Goal: Task Accomplishment & Management: Manage account settings

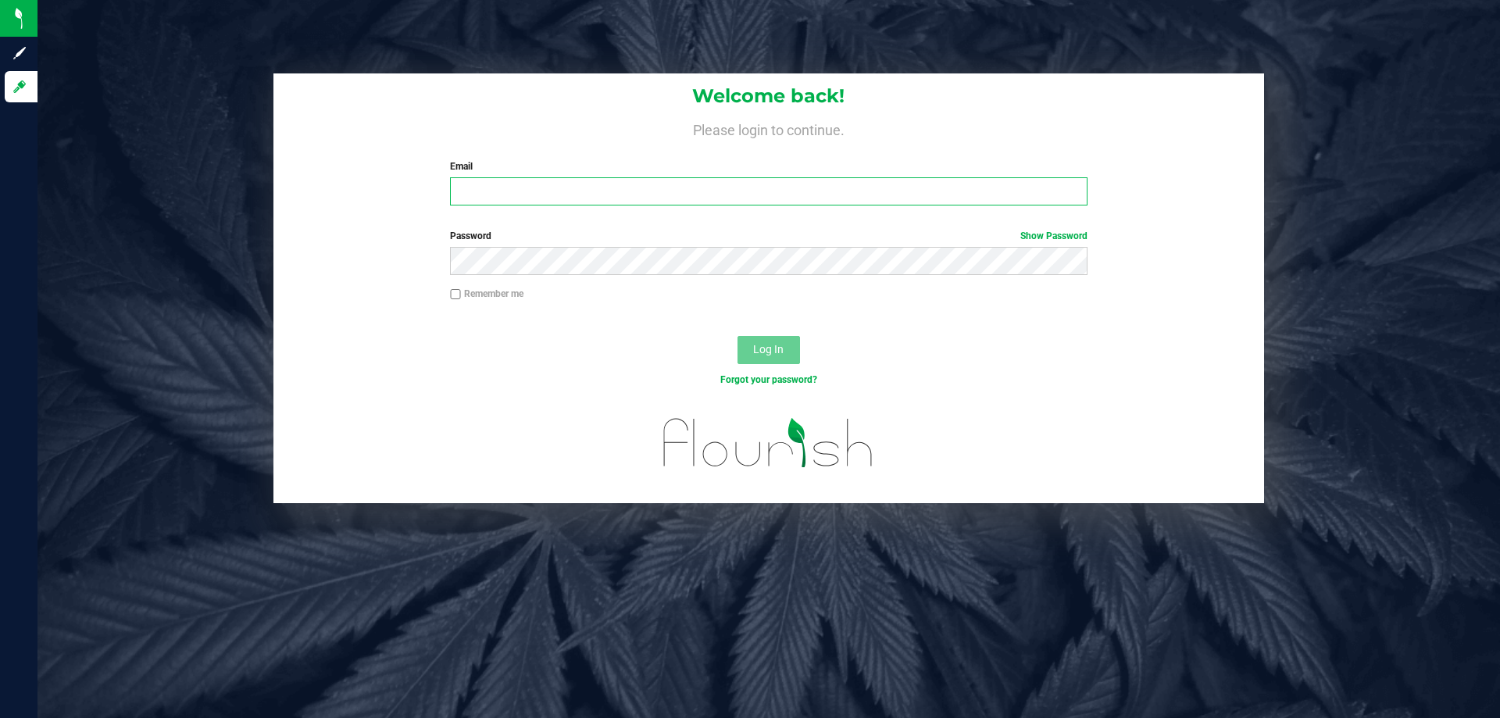
click at [883, 190] on input "Email" at bounding box center [768, 191] width 637 height 28
click at [533, 194] on input "Email" at bounding box center [768, 191] width 637 height 28
type input "[EMAIL_ADDRESS][DOMAIN_NAME]"
click at [737, 336] on button "Log In" at bounding box center [768, 350] width 62 height 28
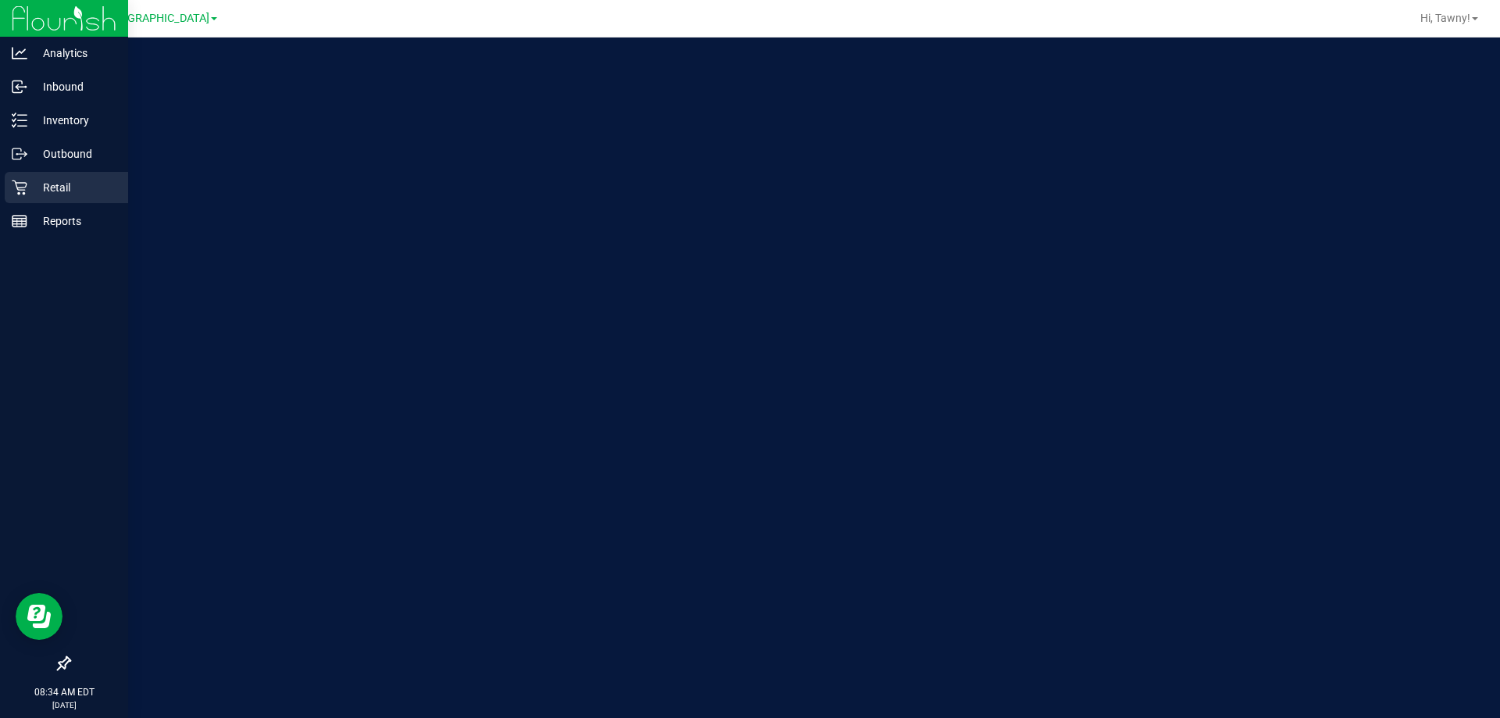
click at [85, 190] on p "Retail" at bounding box center [74, 187] width 94 height 19
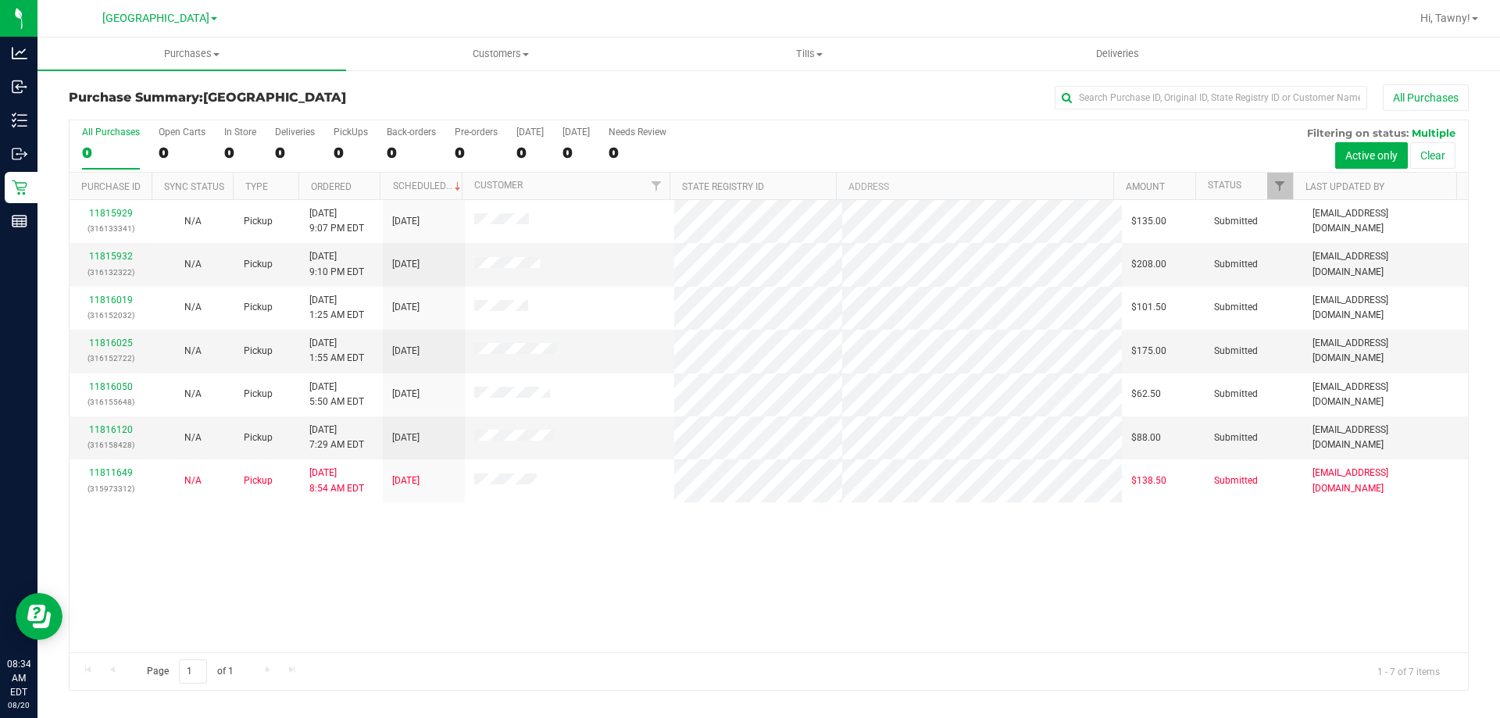
click at [539, 587] on div "11815929 (316133341) N/A Pickup [DATE] 9:07 PM EDT 8/20/2025 $135.00 Submitted …" at bounding box center [769, 426] width 1398 height 452
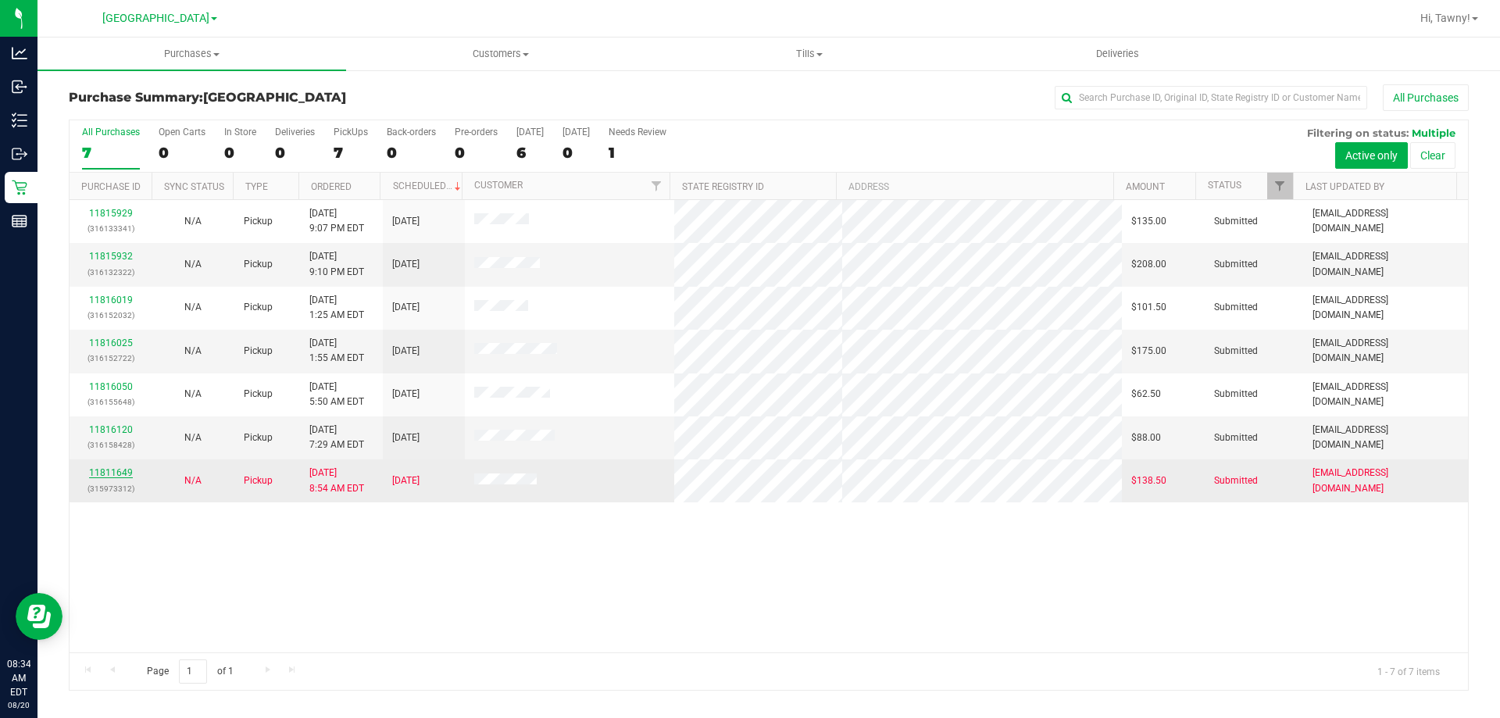
click at [95, 469] on link "11811649" at bounding box center [111, 472] width 44 height 11
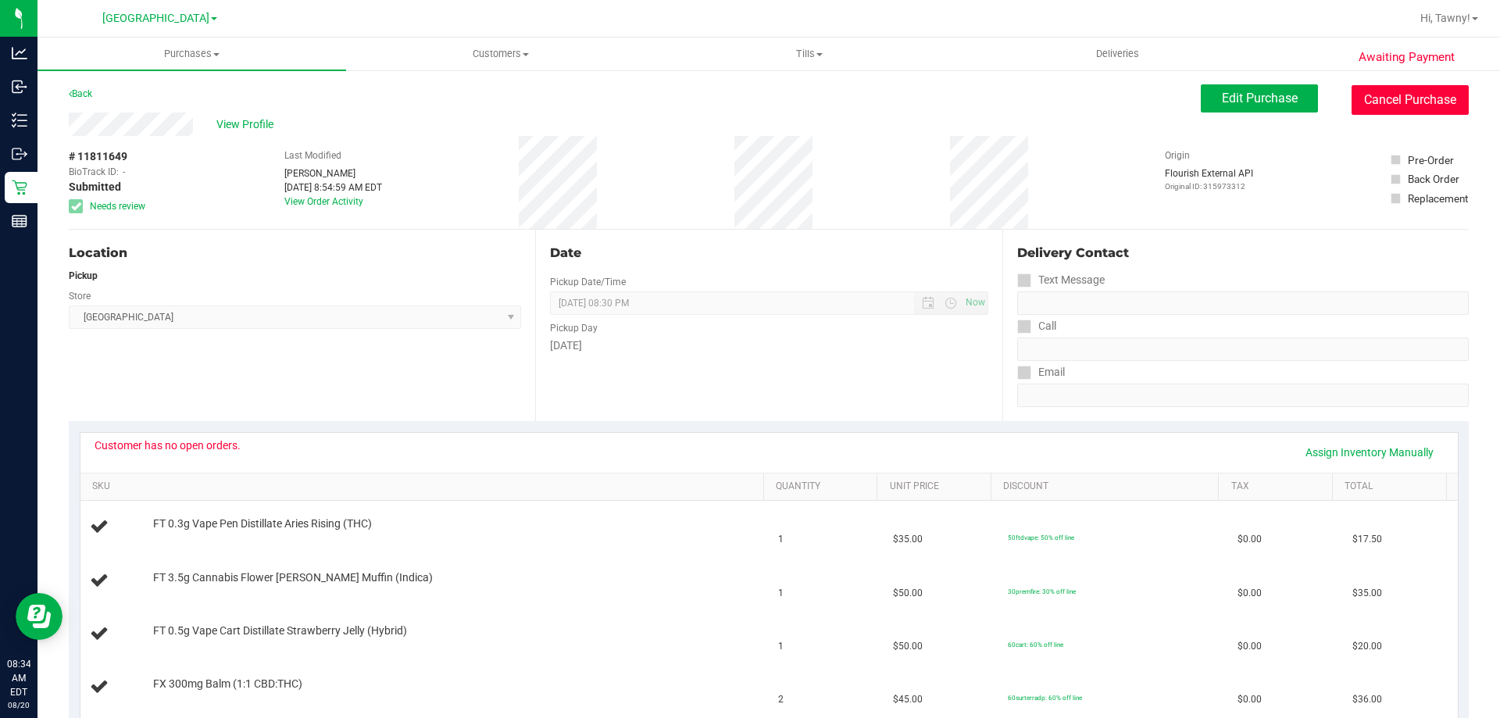
click at [1398, 114] on button "Cancel Purchase" at bounding box center [1409, 100] width 117 height 30
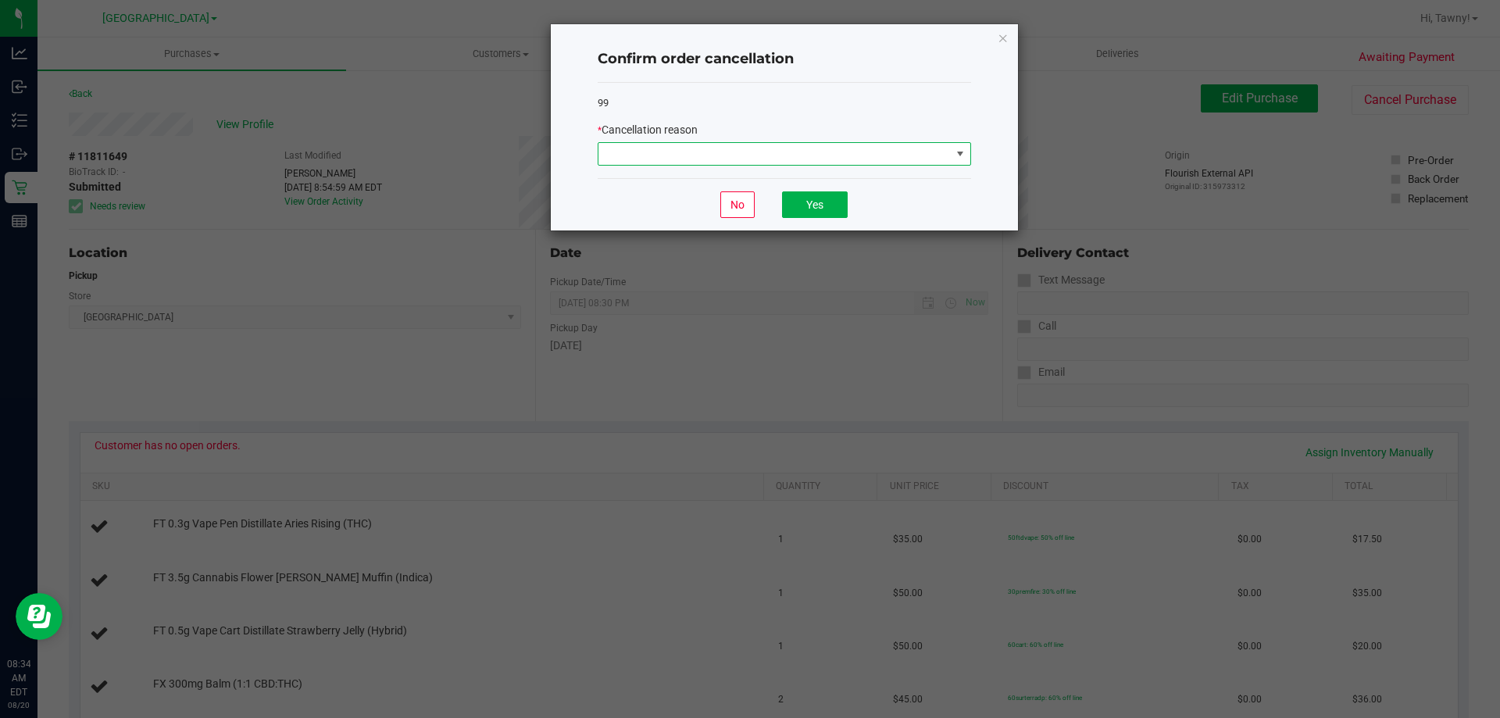
click at [817, 149] on span at bounding box center [774, 154] width 352 height 22
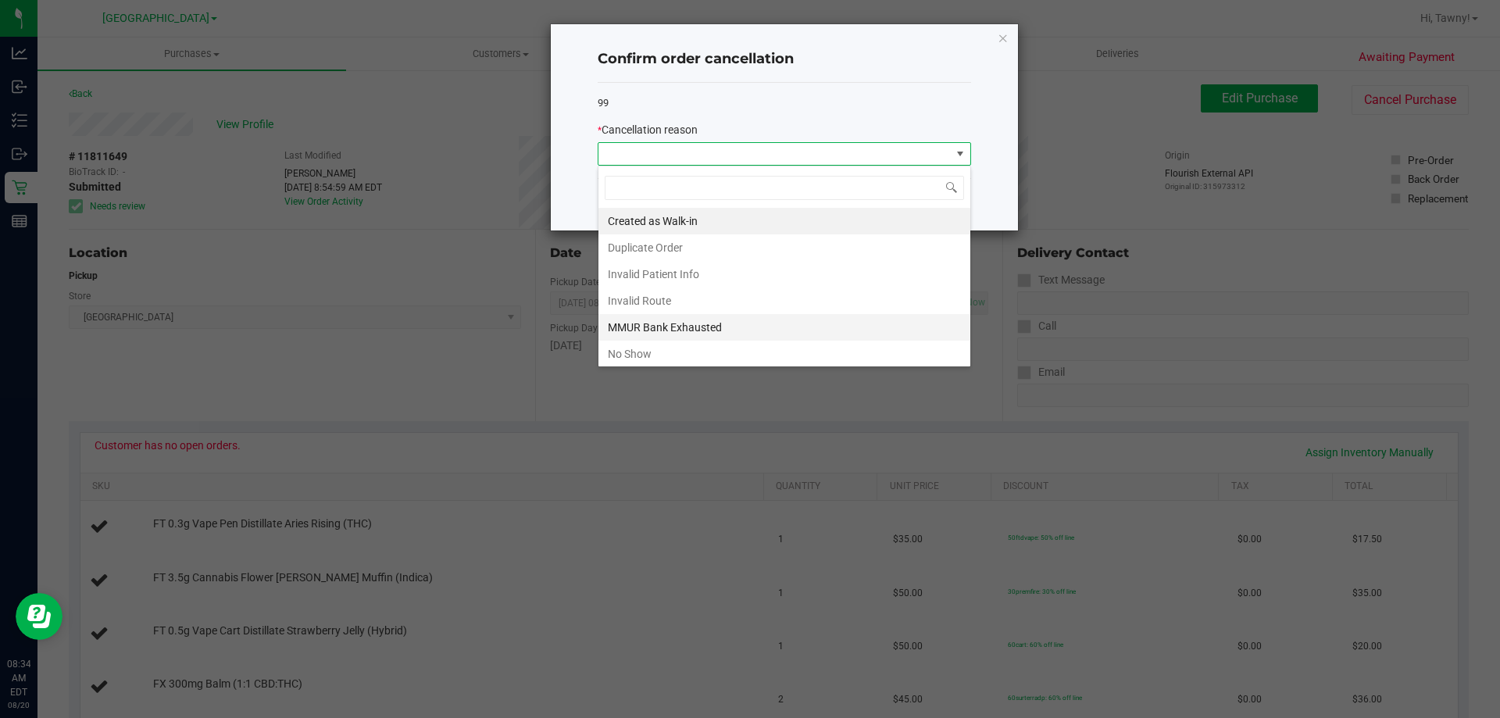
scroll to position [23, 373]
click at [687, 329] on li "MMUR Bank Exhausted" at bounding box center [784, 327] width 372 height 27
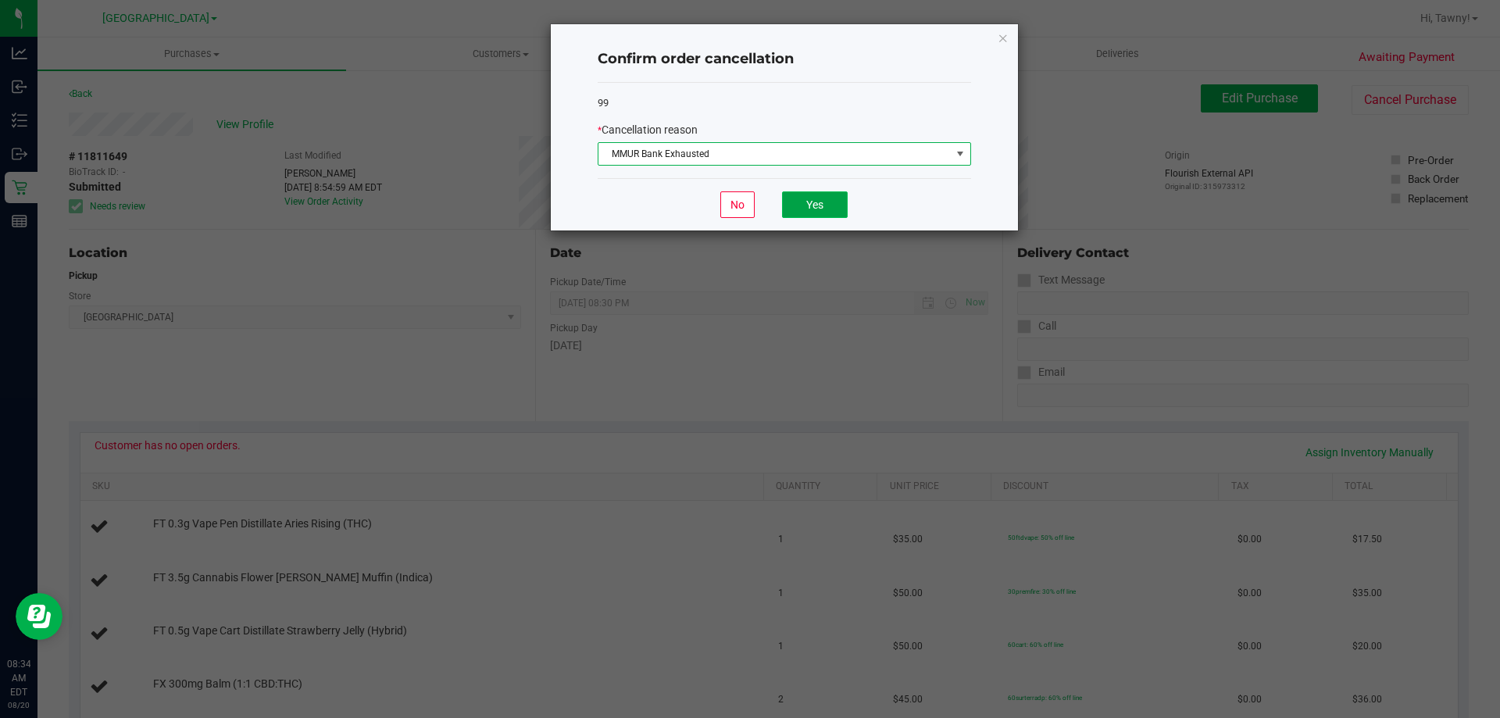
click at [826, 203] on button "Yes" at bounding box center [815, 204] width 66 height 27
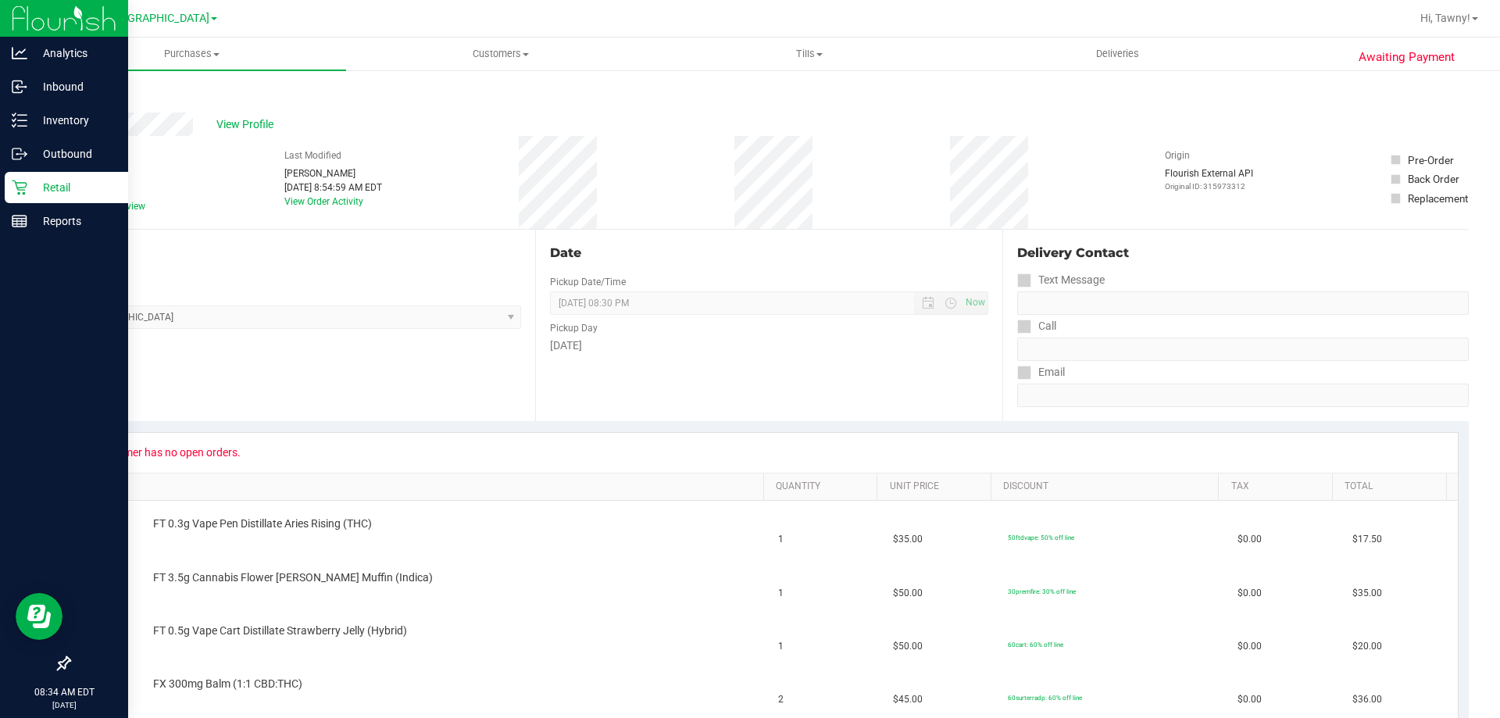
click at [33, 190] on p "Retail" at bounding box center [74, 187] width 94 height 19
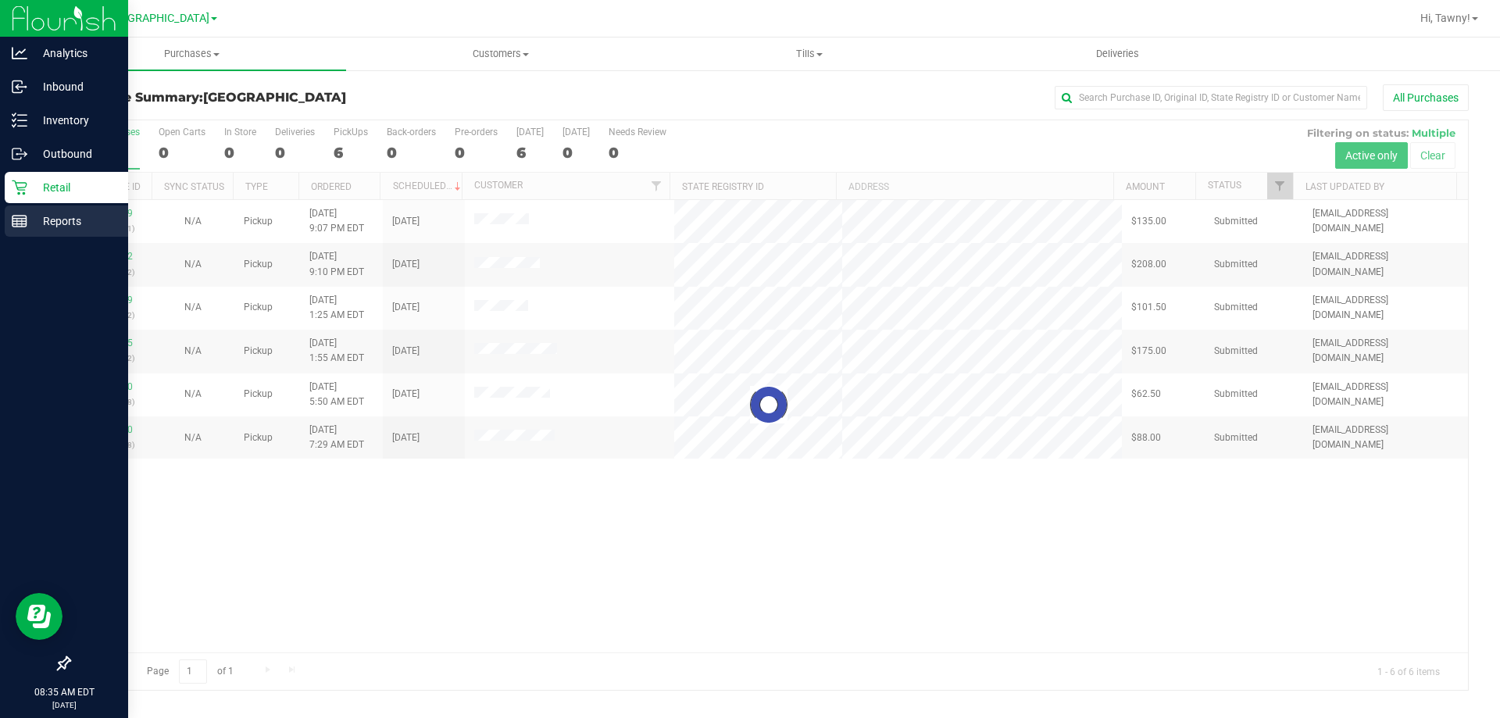
click at [14, 219] on line at bounding box center [19, 219] width 14 height 0
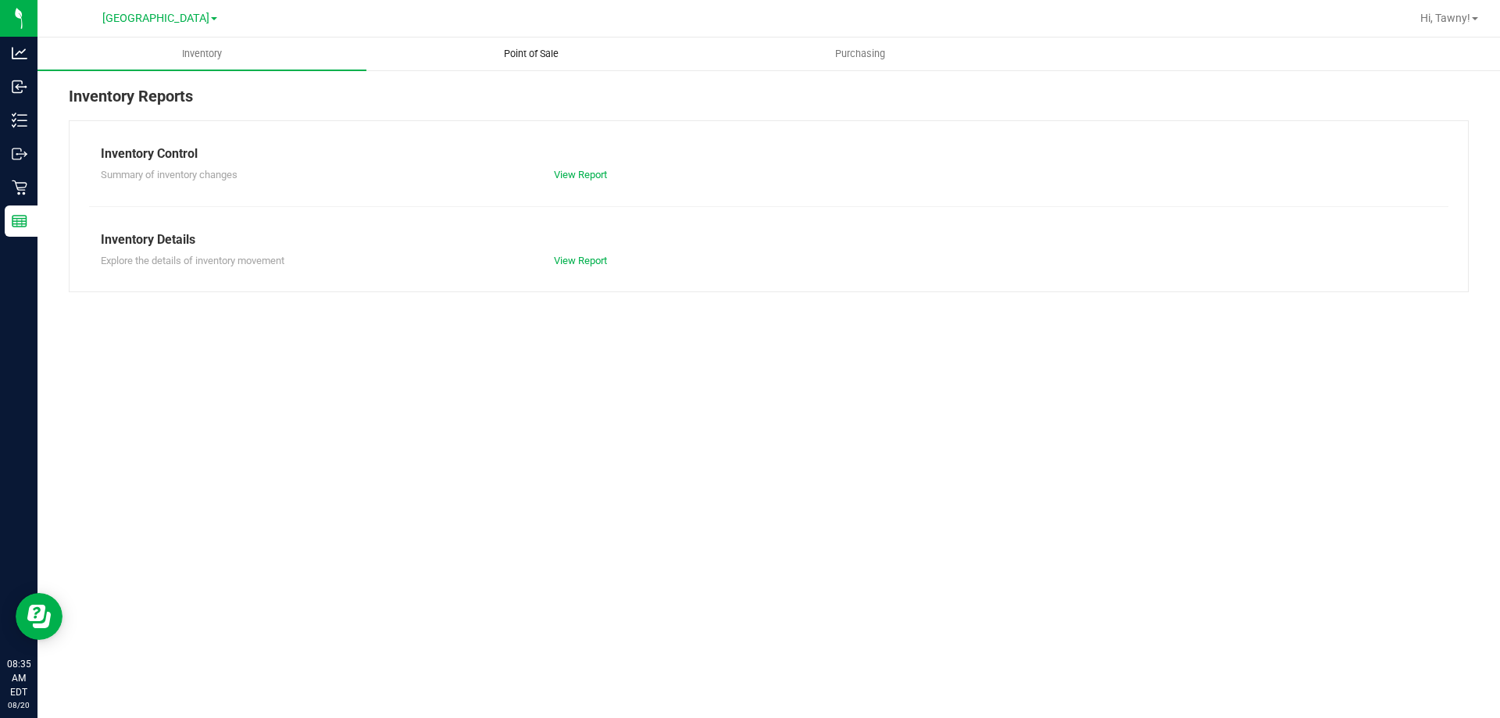
click at [512, 59] on span "Point of Sale" at bounding box center [531, 54] width 97 height 14
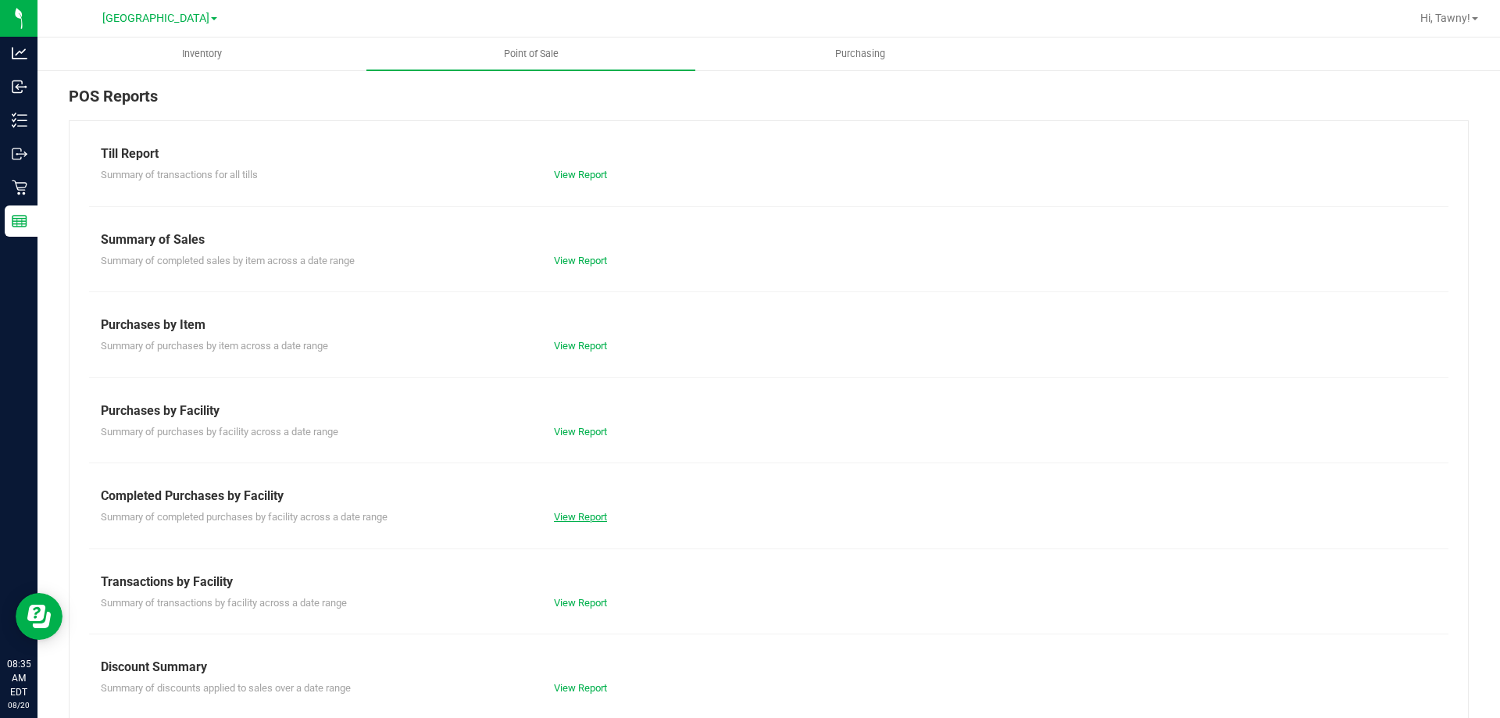
click at [580, 517] on link "View Report" at bounding box center [580, 517] width 53 height 12
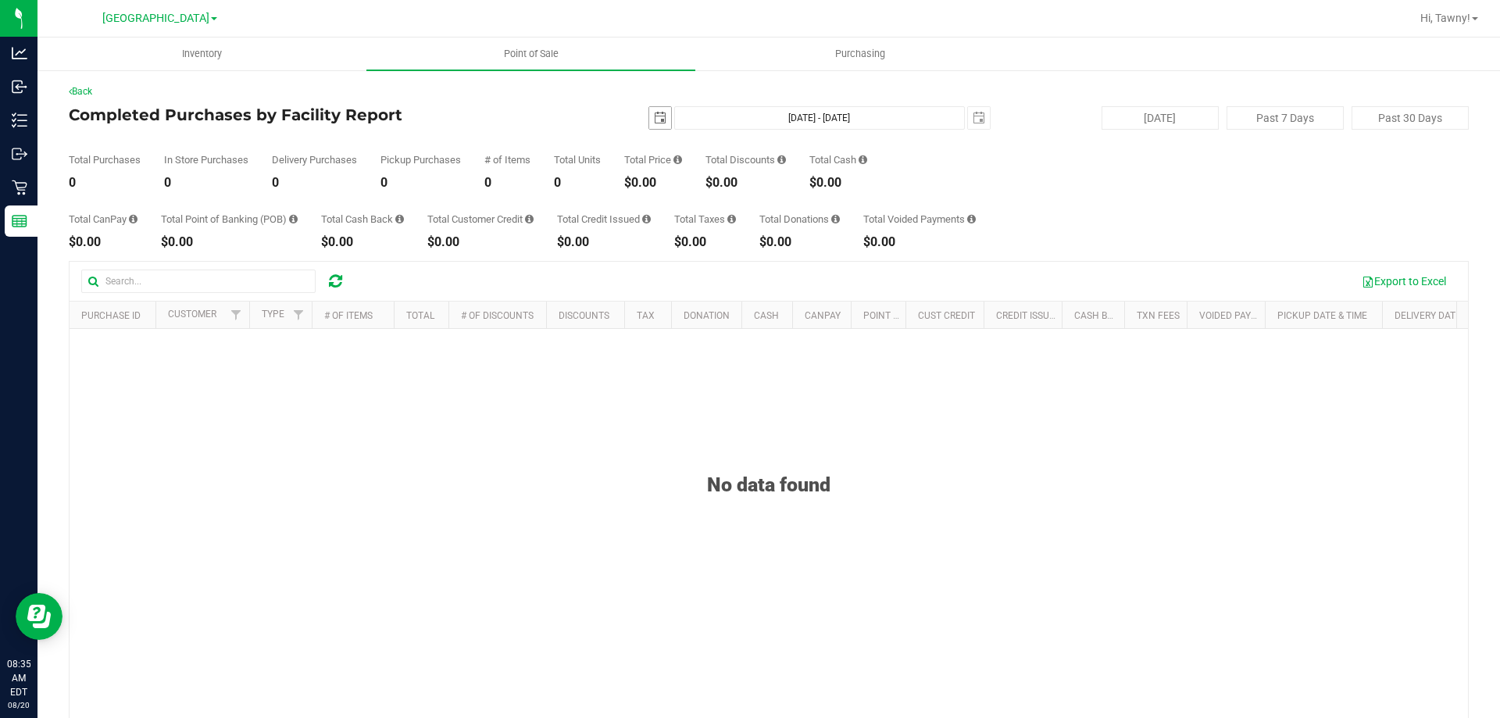
click at [652, 110] on span "select" at bounding box center [660, 118] width 22 height 22
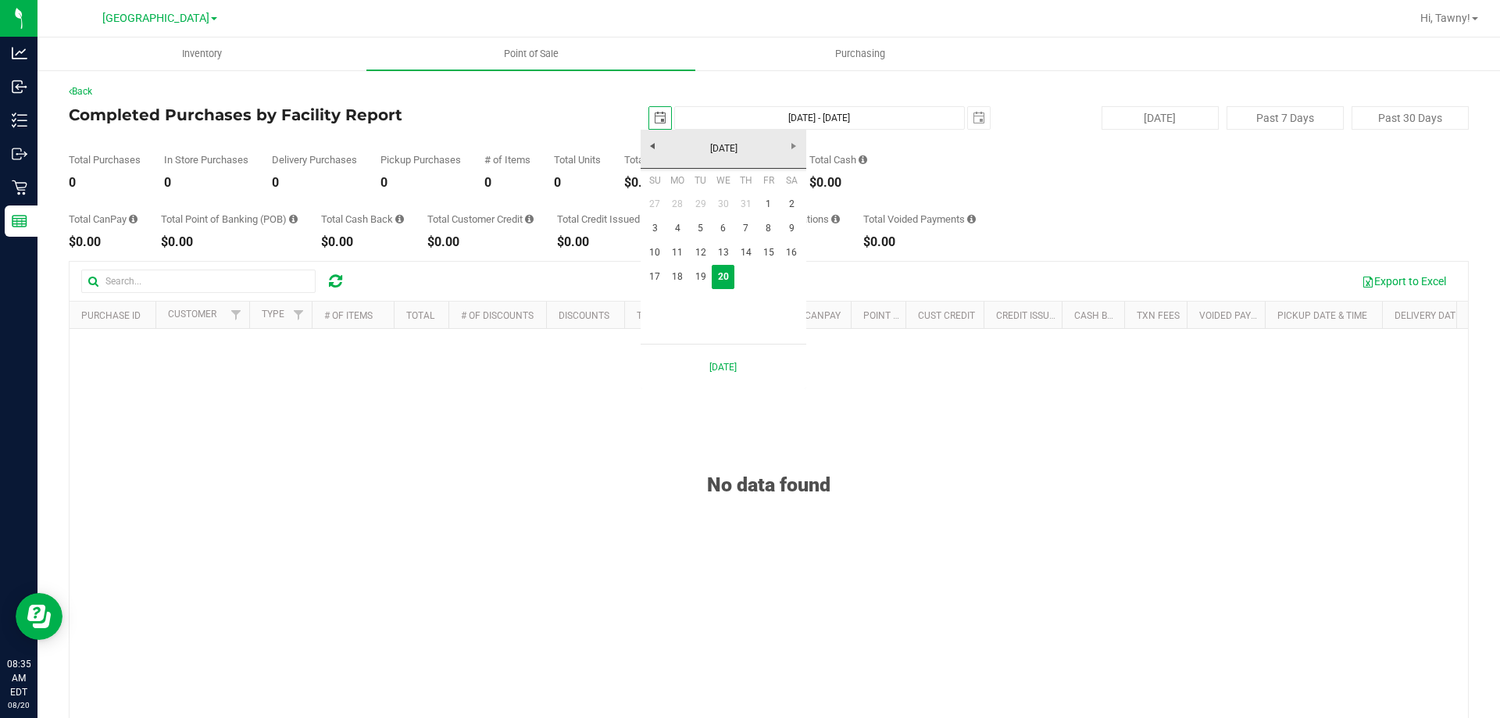
scroll to position [0, 39]
click at [698, 275] on link "19" at bounding box center [700, 277] width 23 height 24
type input "[DATE]"
type input "[DATE] - [DATE]"
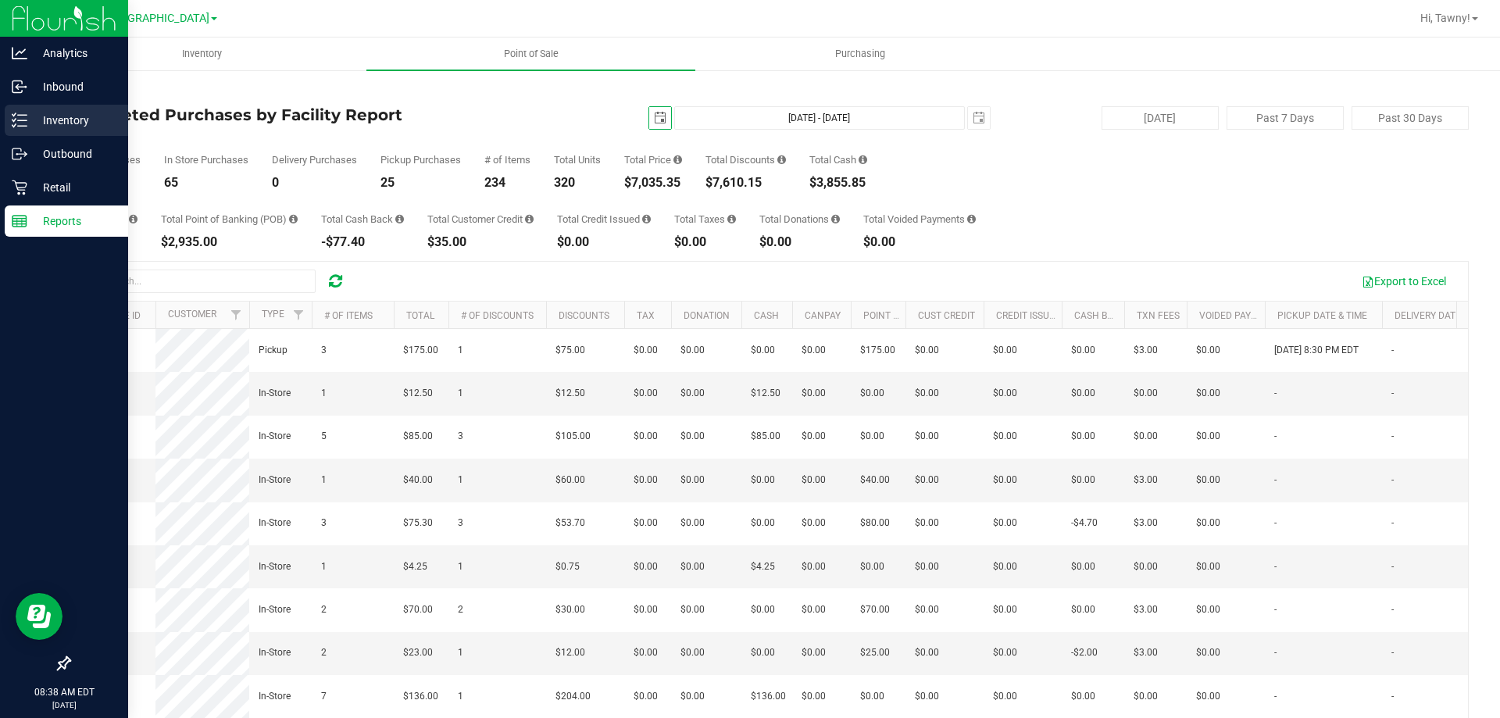
click at [27, 118] on icon at bounding box center [20, 120] width 16 height 16
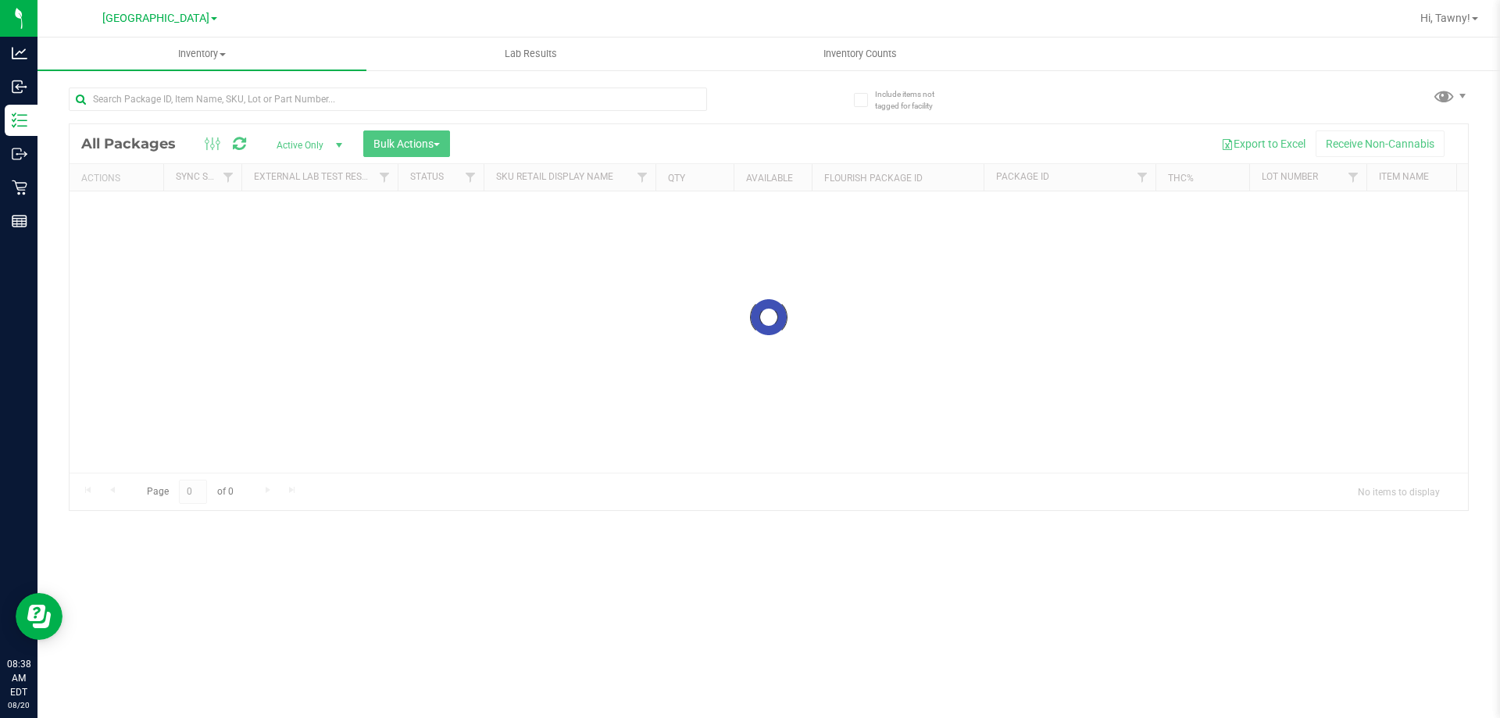
click at [304, 115] on div at bounding box center [388, 105] width 638 height 36
click at [323, 100] on input "text" at bounding box center [388, 98] width 638 height 23
paste input "FEB25BZK01B-0217"
type input "FEB25BZK01B-0217"
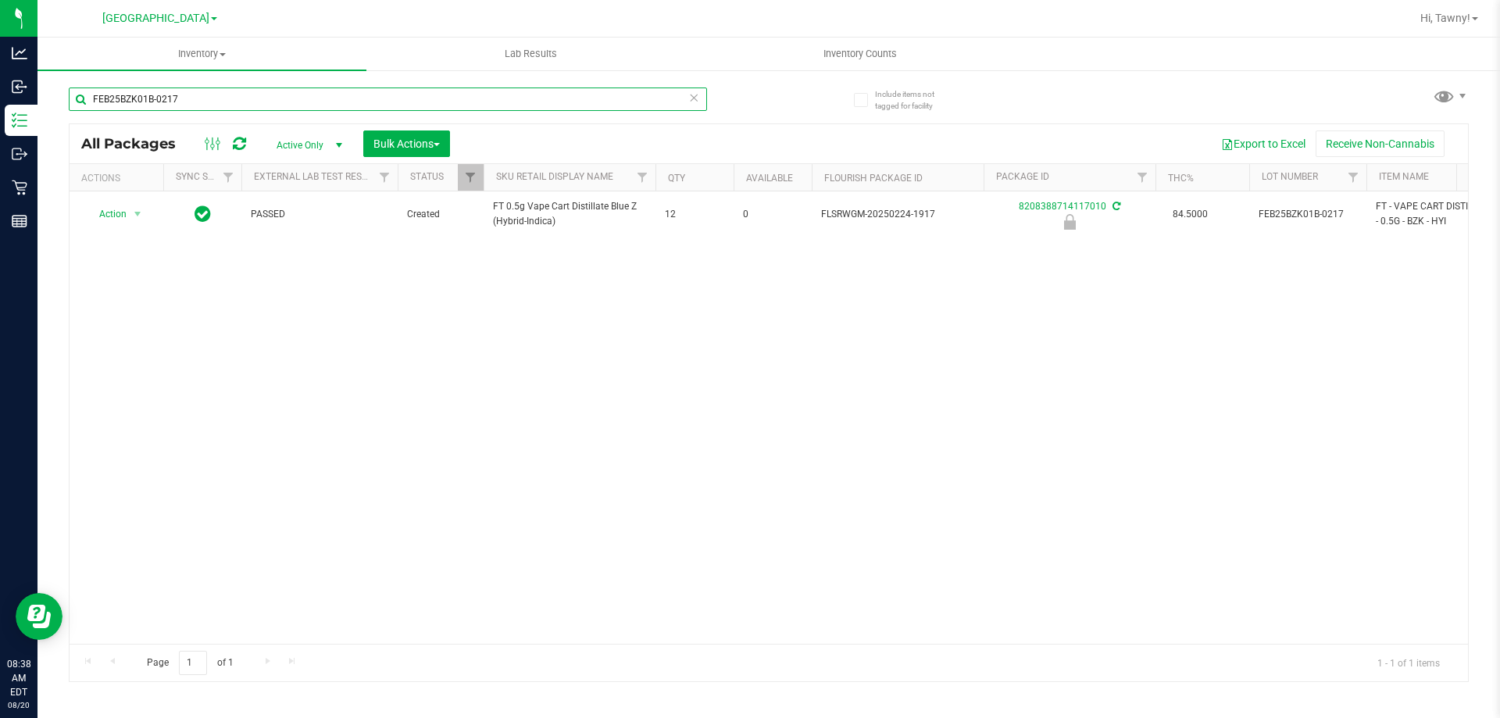
click at [319, 101] on input "FEB25BZK01B-0217" at bounding box center [388, 98] width 638 height 23
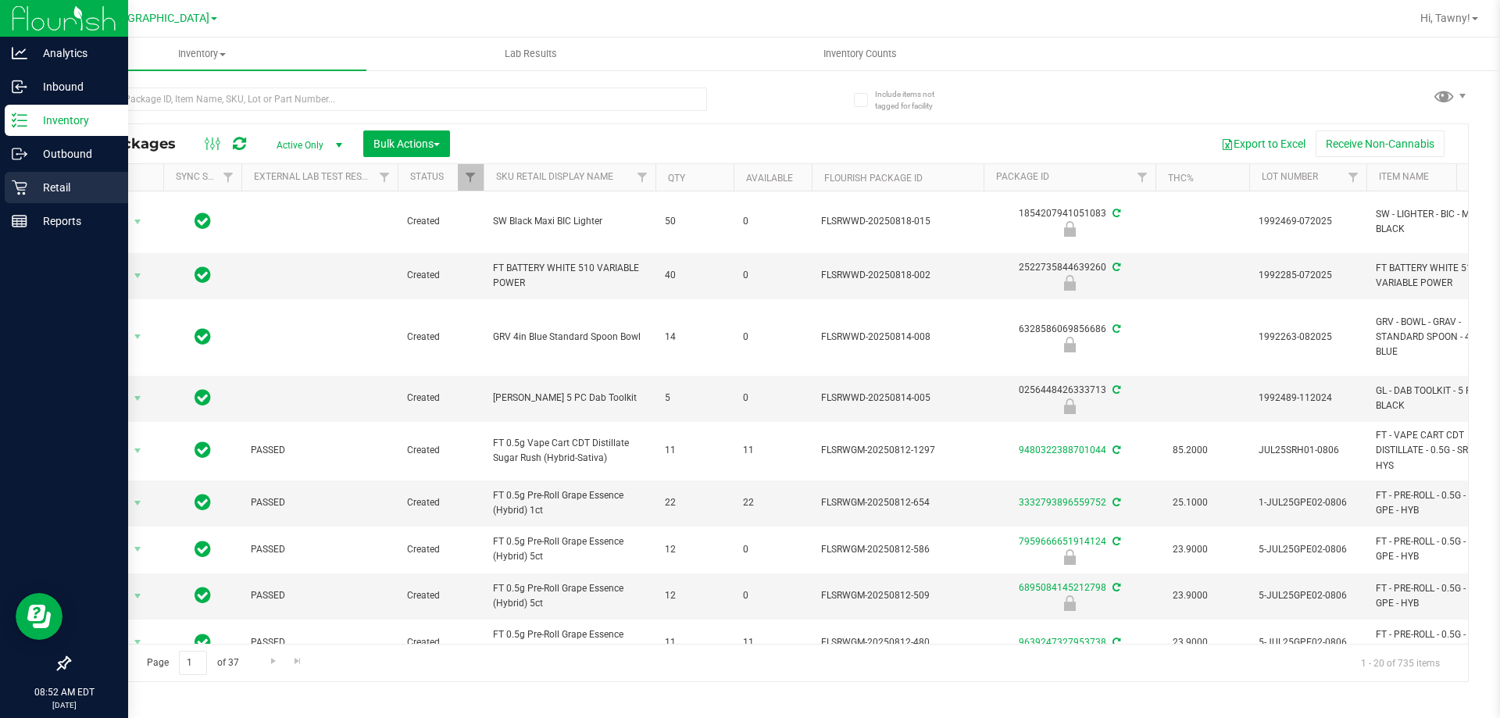
click at [55, 186] on p "Retail" at bounding box center [74, 187] width 94 height 19
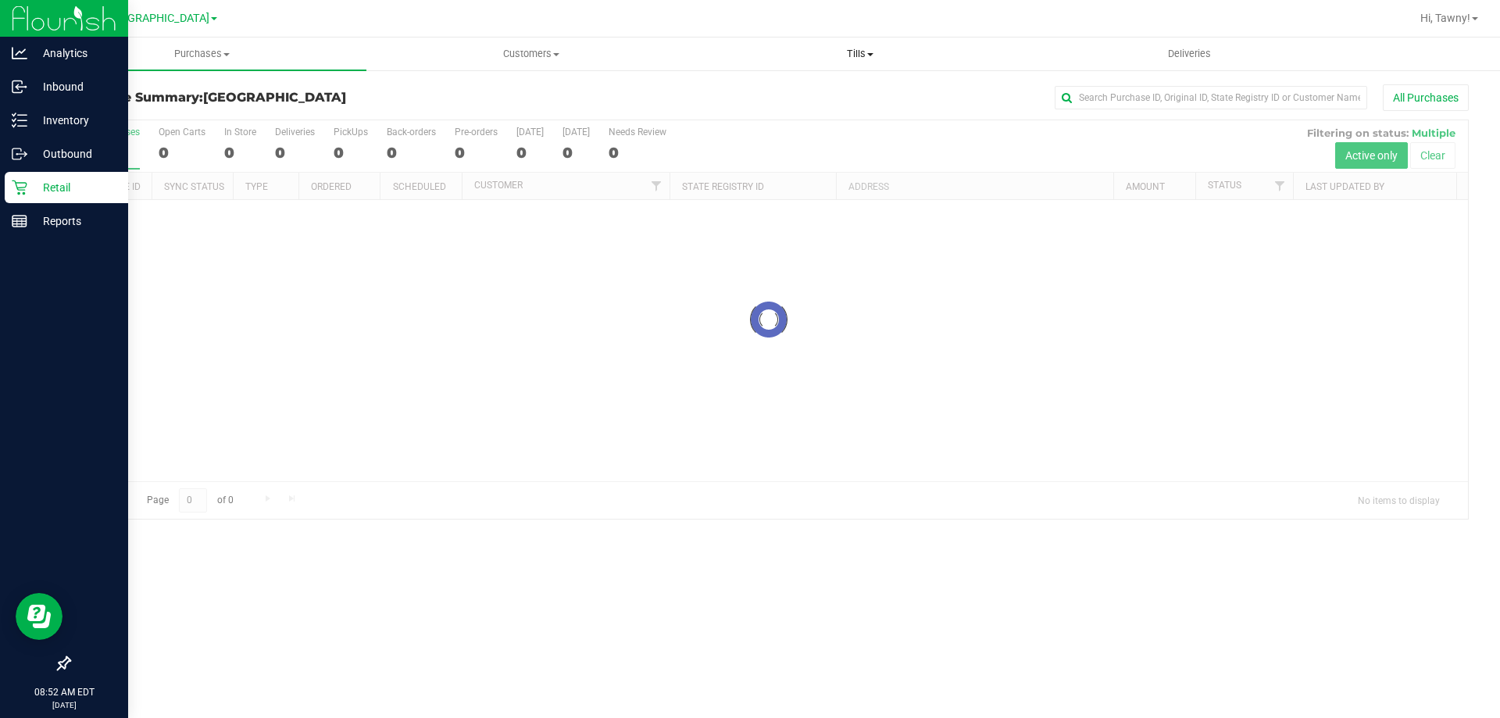
click at [858, 52] on span "Tills" at bounding box center [859, 54] width 327 height 14
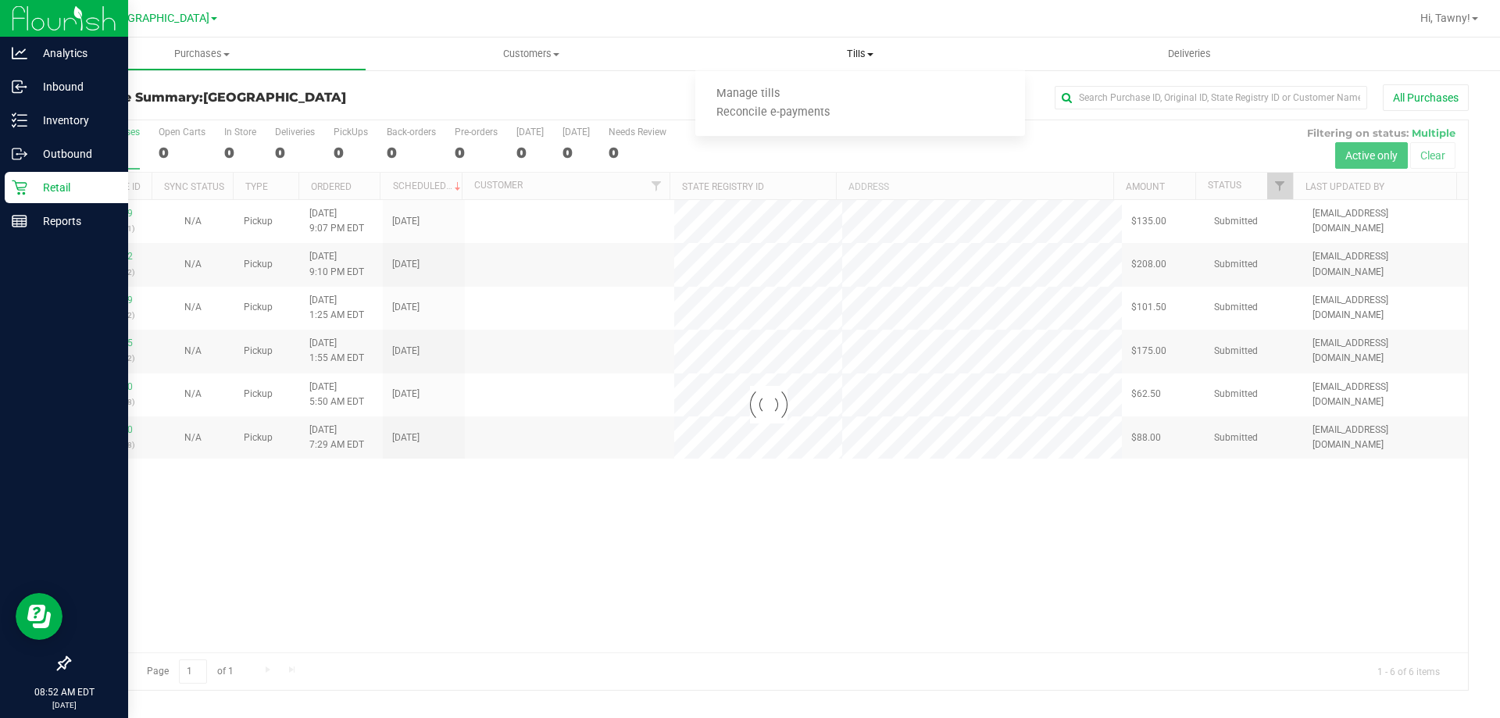
click at [809, 84] on ul "Manage tills Reconcile e-payments" at bounding box center [859, 104] width 329 height 66
click at [799, 85] on li "Manage tills" at bounding box center [772, 94] width 155 height 19
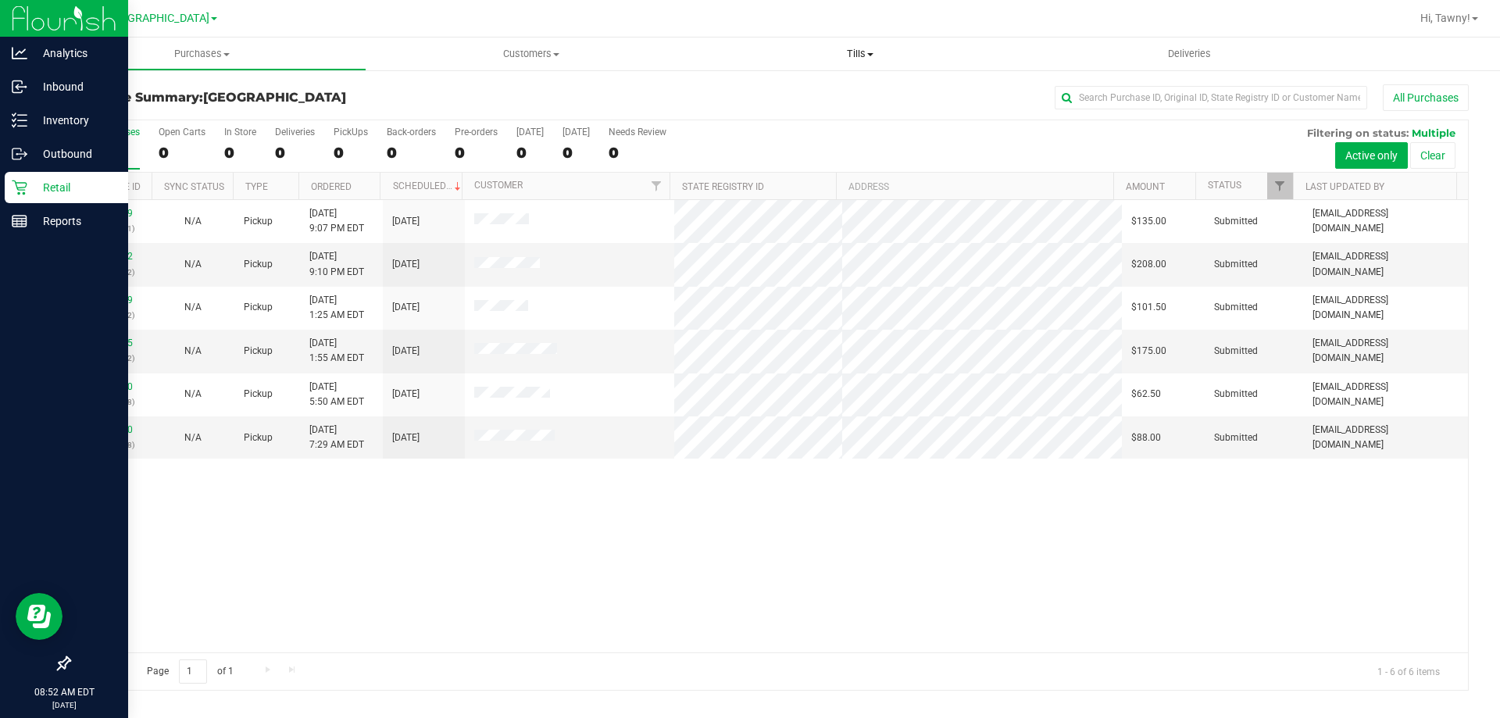
click at [867, 55] on span "Tills" at bounding box center [859, 54] width 329 height 14
click at [766, 85] on li "Manage tills" at bounding box center [859, 94] width 329 height 19
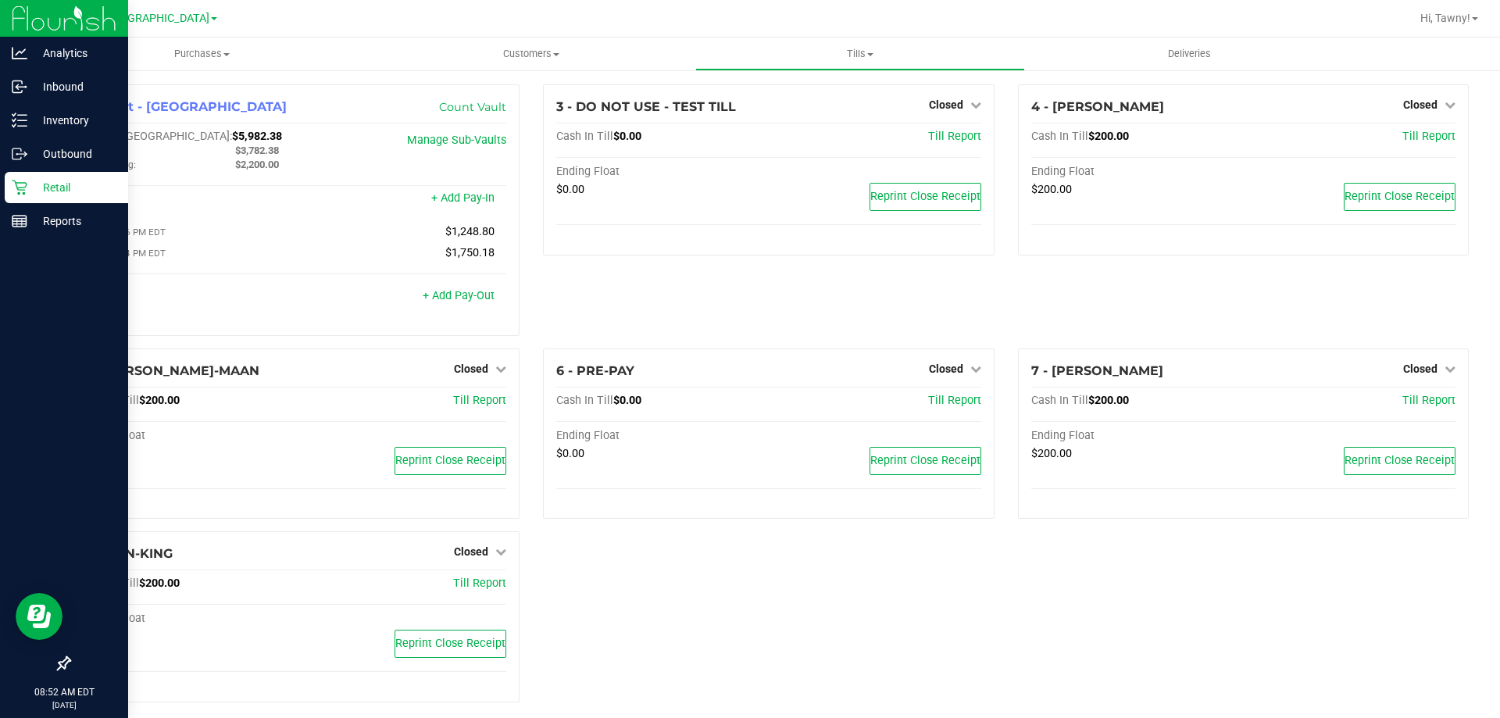
click at [941, 311] on div "3 - DO NOT USE - TEST TILL Closed Open Till Cash In Till $0.00 Till Report Endi…" at bounding box center [768, 216] width 474 height 264
click at [465, 373] on span "Closed" at bounding box center [471, 368] width 34 height 12
click at [463, 401] on link "Open Till" at bounding box center [470, 400] width 41 height 12
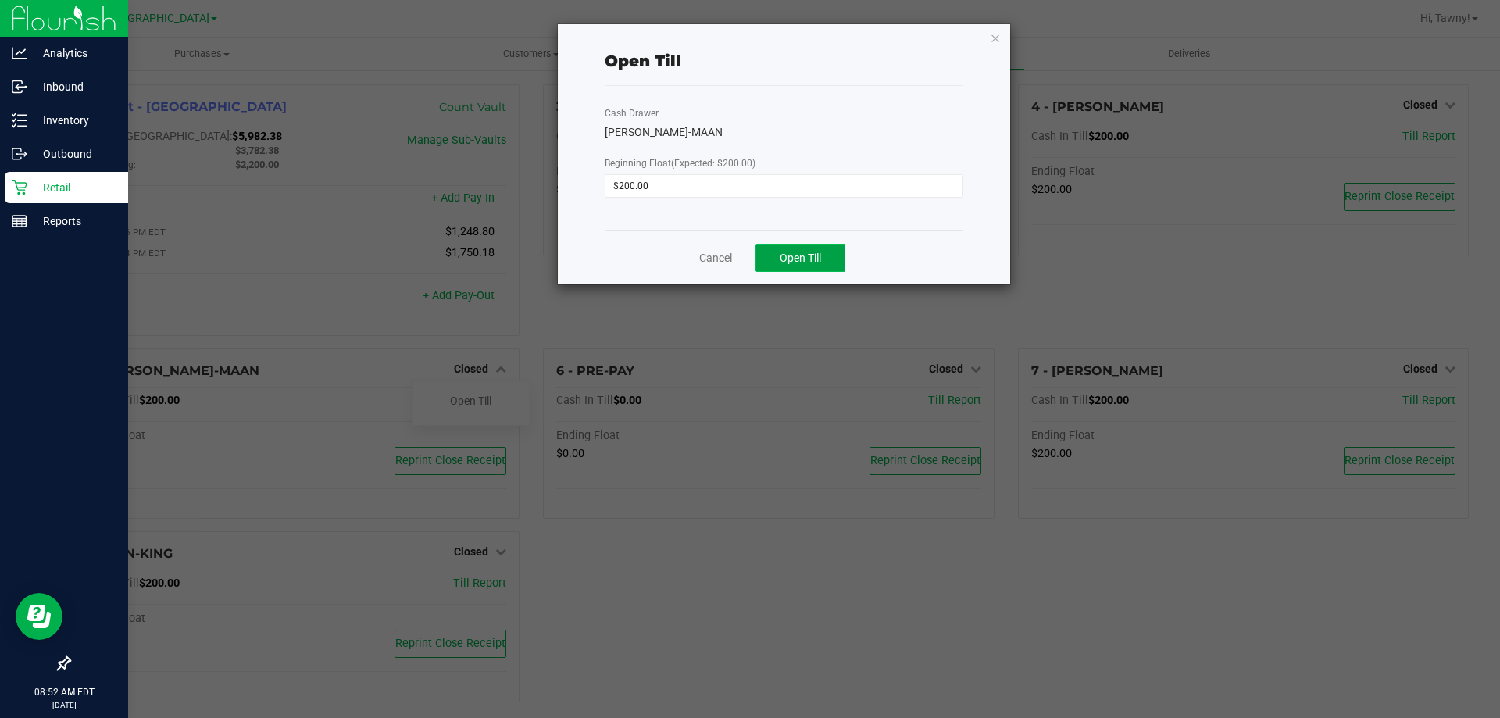
click at [800, 255] on span "Open Till" at bounding box center [800, 258] width 41 height 12
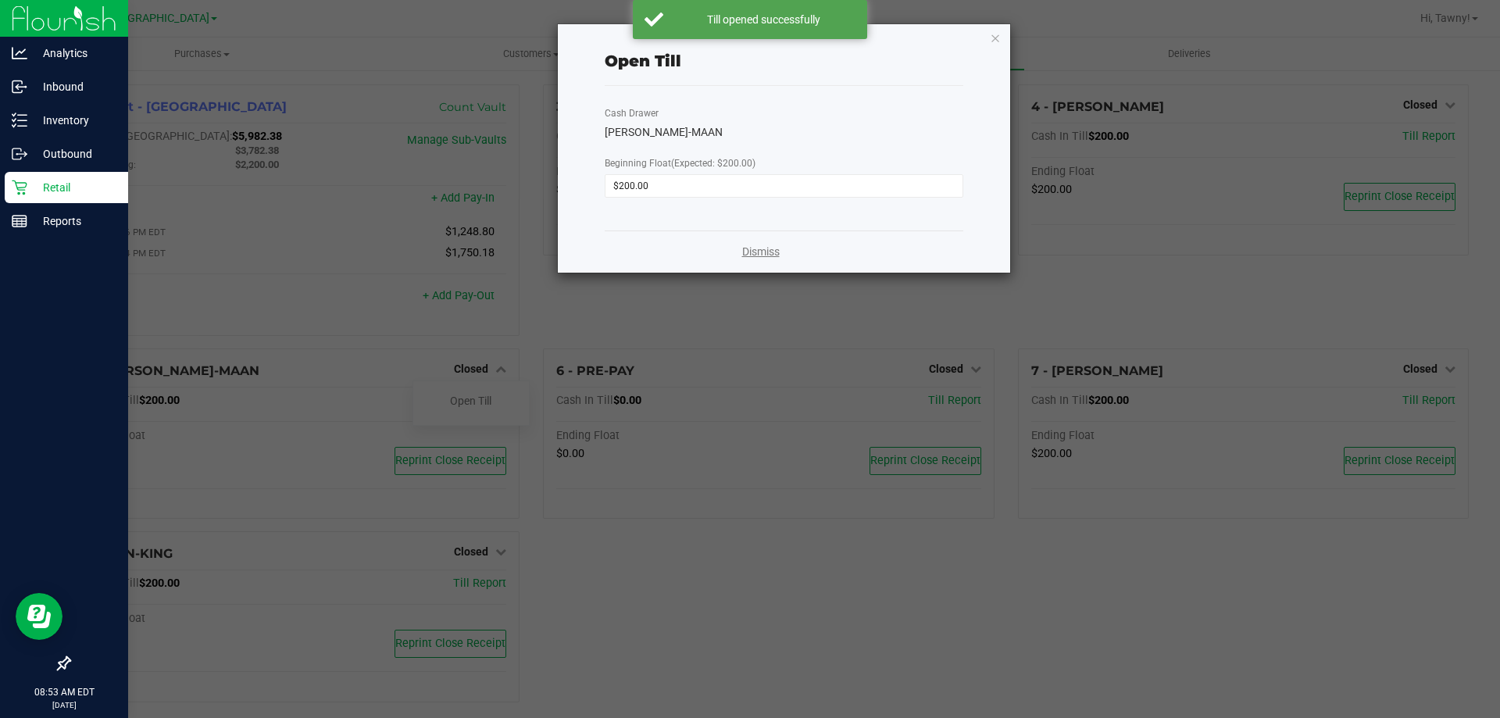
click at [770, 248] on link "Dismiss" at bounding box center [760, 252] width 37 height 16
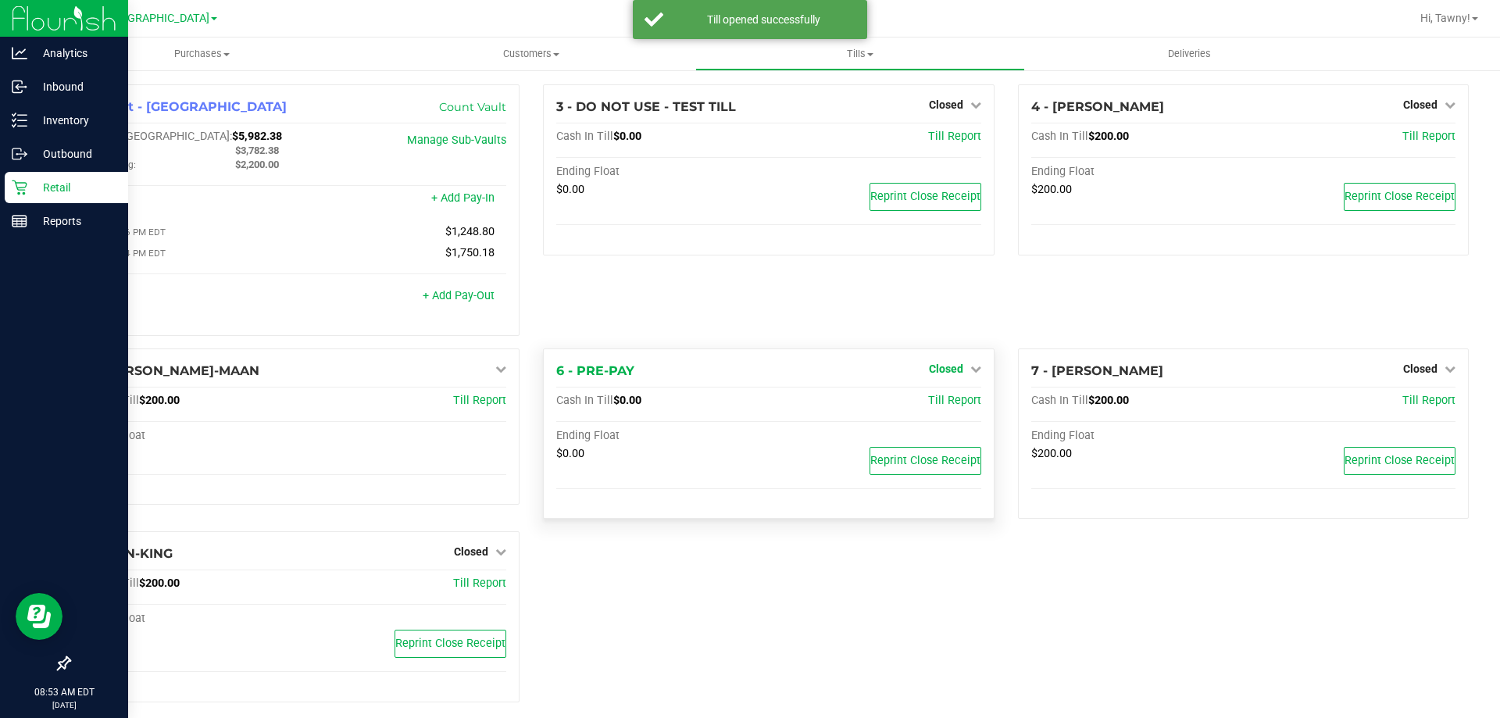
click at [950, 375] on span "Closed" at bounding box center [946, 368] width 34 height 12
click at [945, 415] on div at bounding box center [945, 413] width 116 height 4
click at [951, 403] on link "Open Till" at bounding box center [945, 400] width 41 height 12
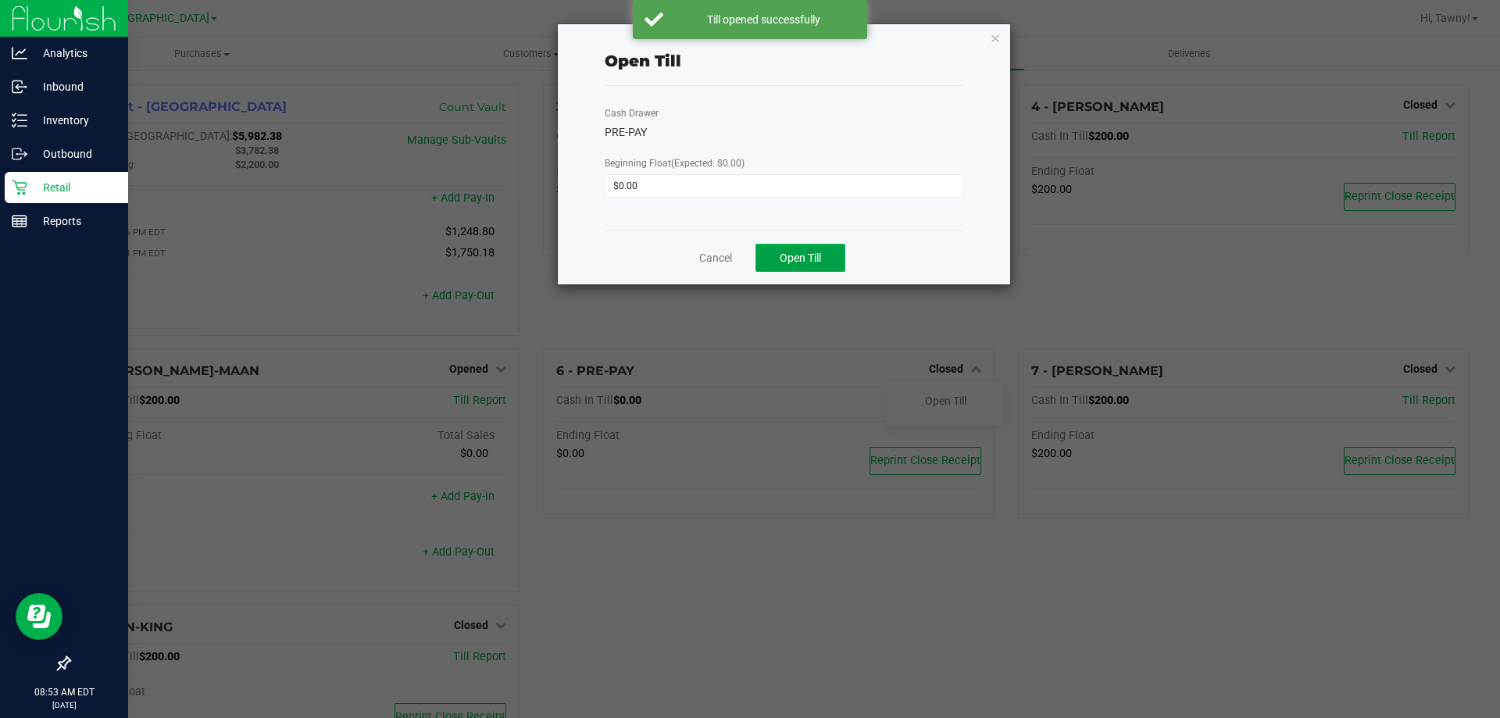
click at [783, 262] on span "Open Till" at bounding box center [800, 258] width 41 height 12
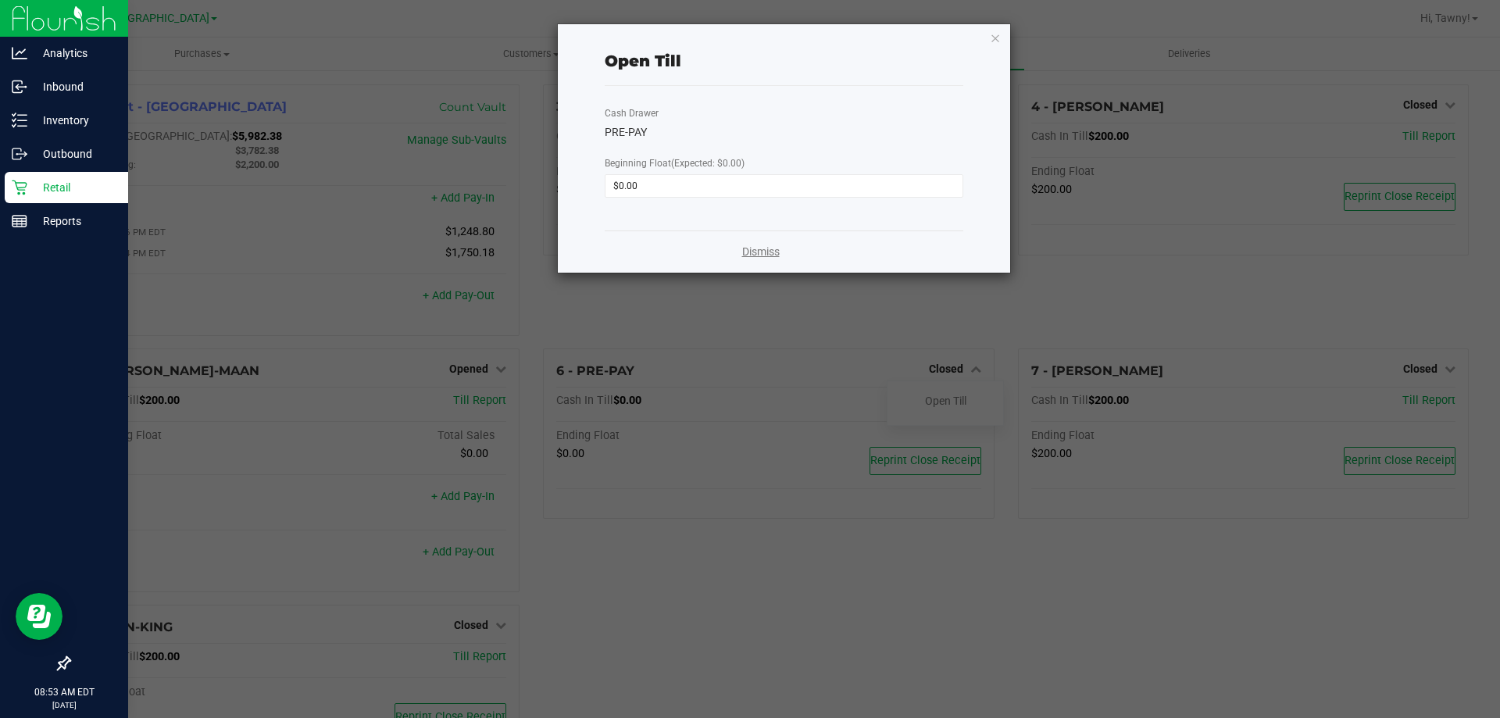
click at [765, 244] on link "Dismiss" at bounding box center [760, 252] width 37 height 16
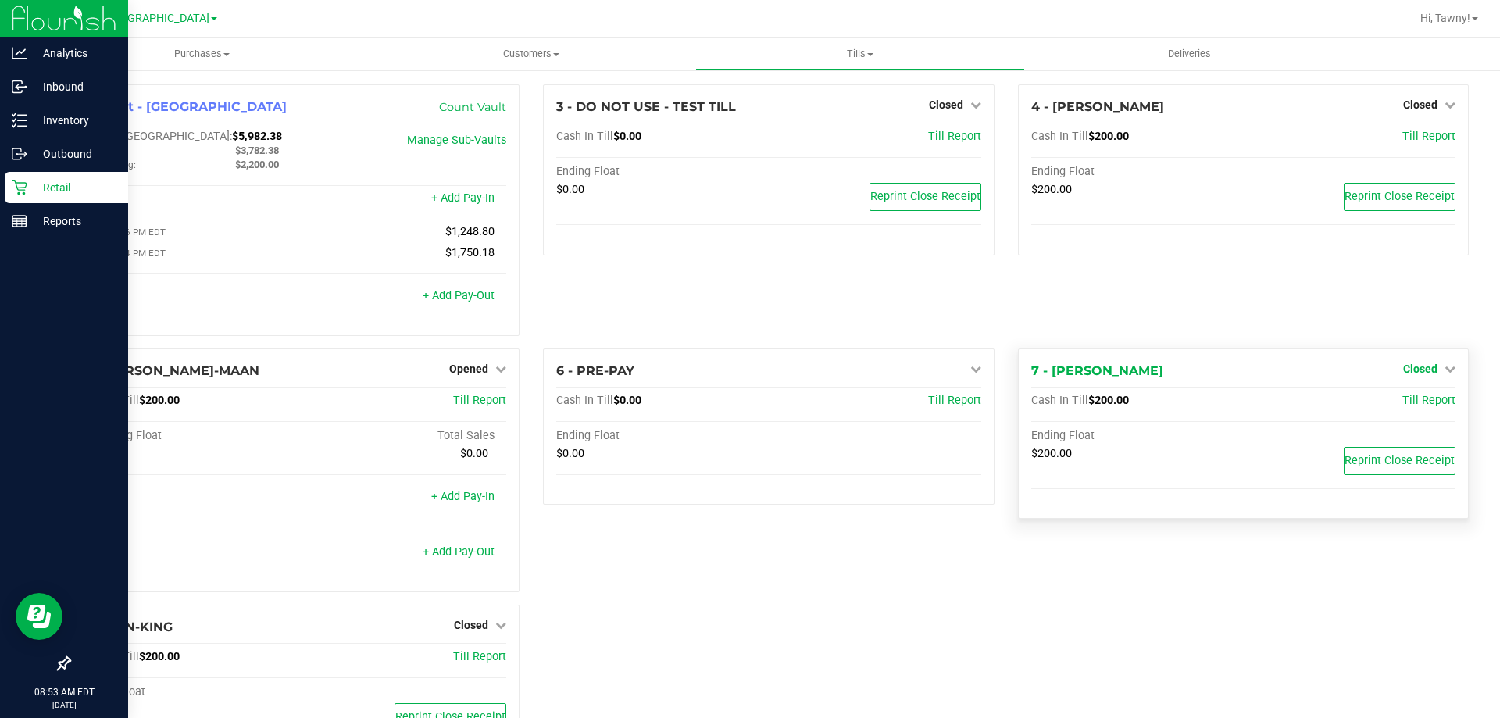
click at [1415, 372] on span "Closed" at bounding box center [1420, 368] width 34 height 12
click at [1412, 400] on link "Open Till" at bounding box center [1419, 400] width 41 height 12
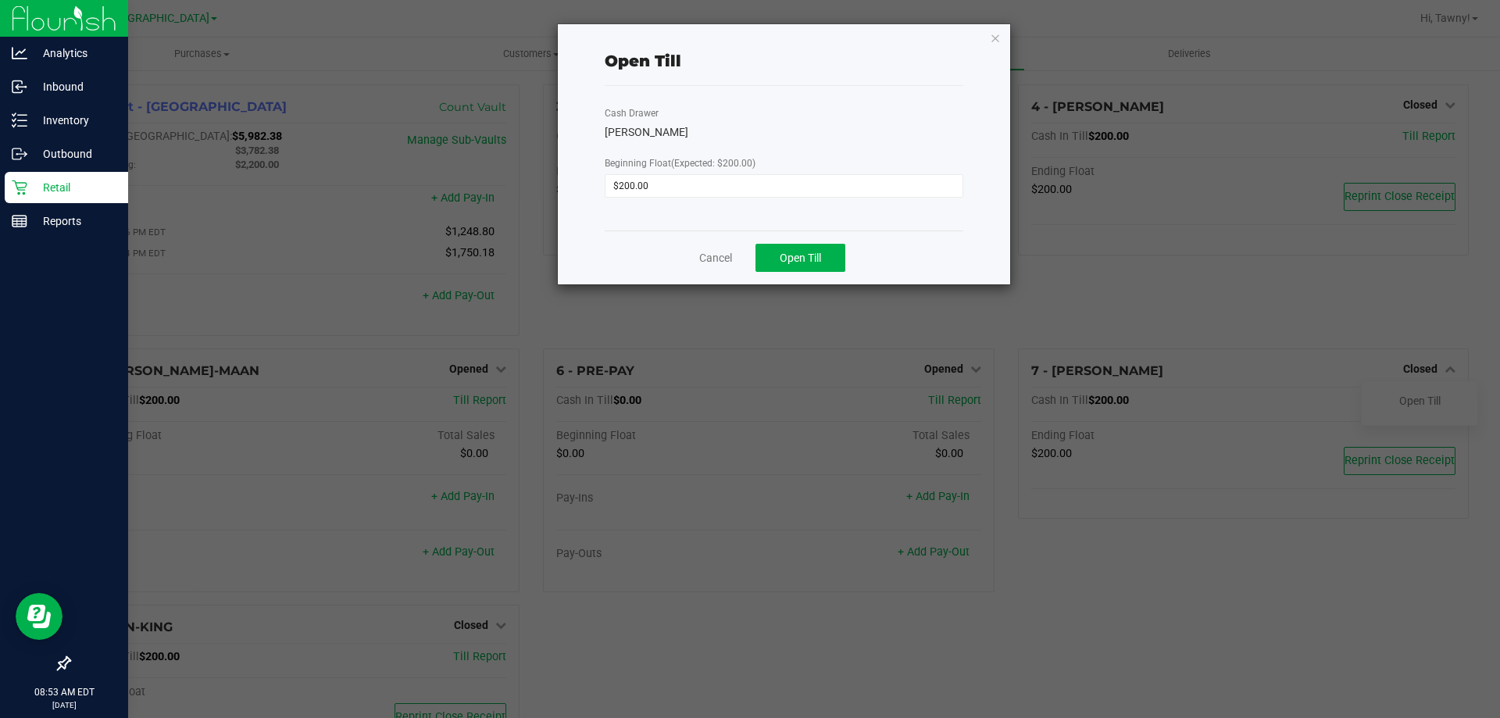
click at [831, 277] on div "Cancel Open Till" at bounding box center [784, 257] width 359 height 54
click at [824, 265] on button "Open Till" at bounding box center [800, 258] width 90 height 28
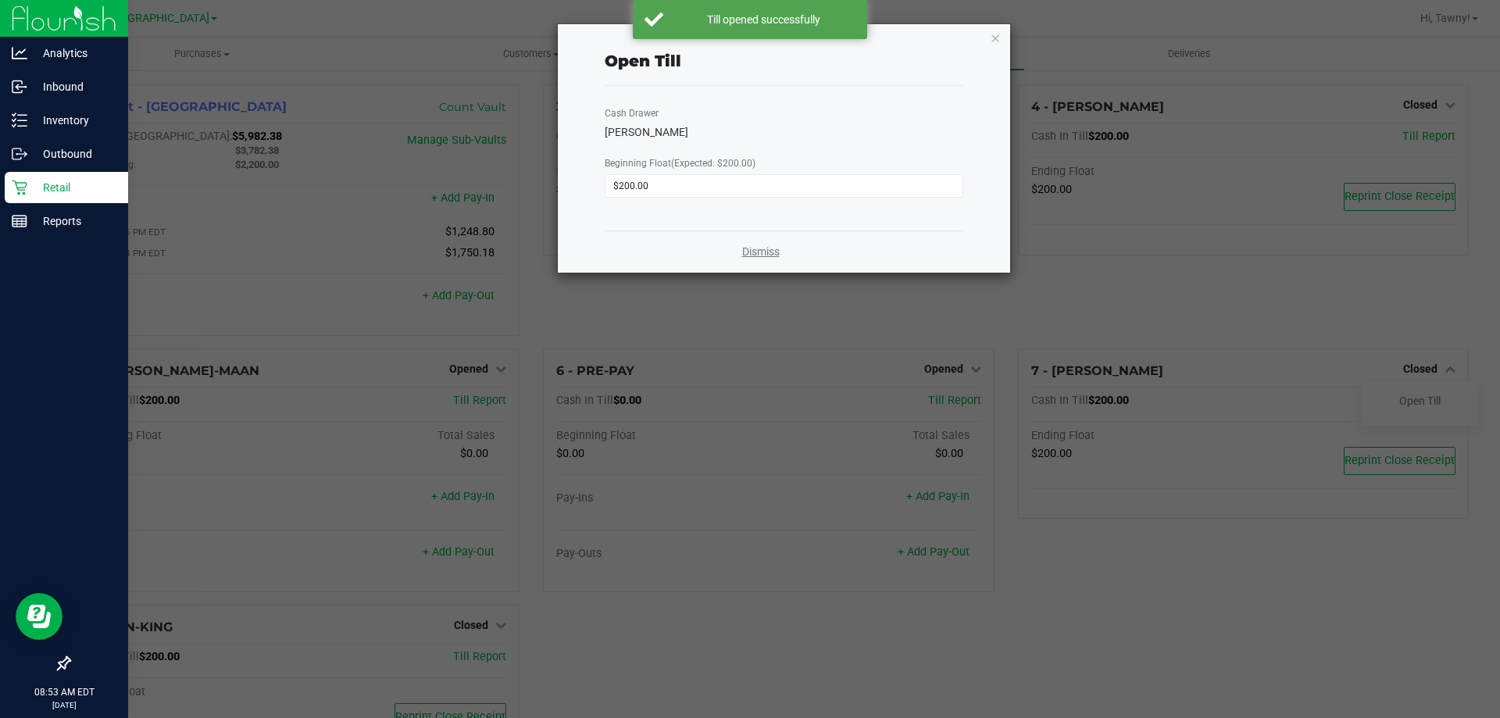
click at [774, 247] on link "Dismiss" at bounding box center [760, 252] width 37 height 16
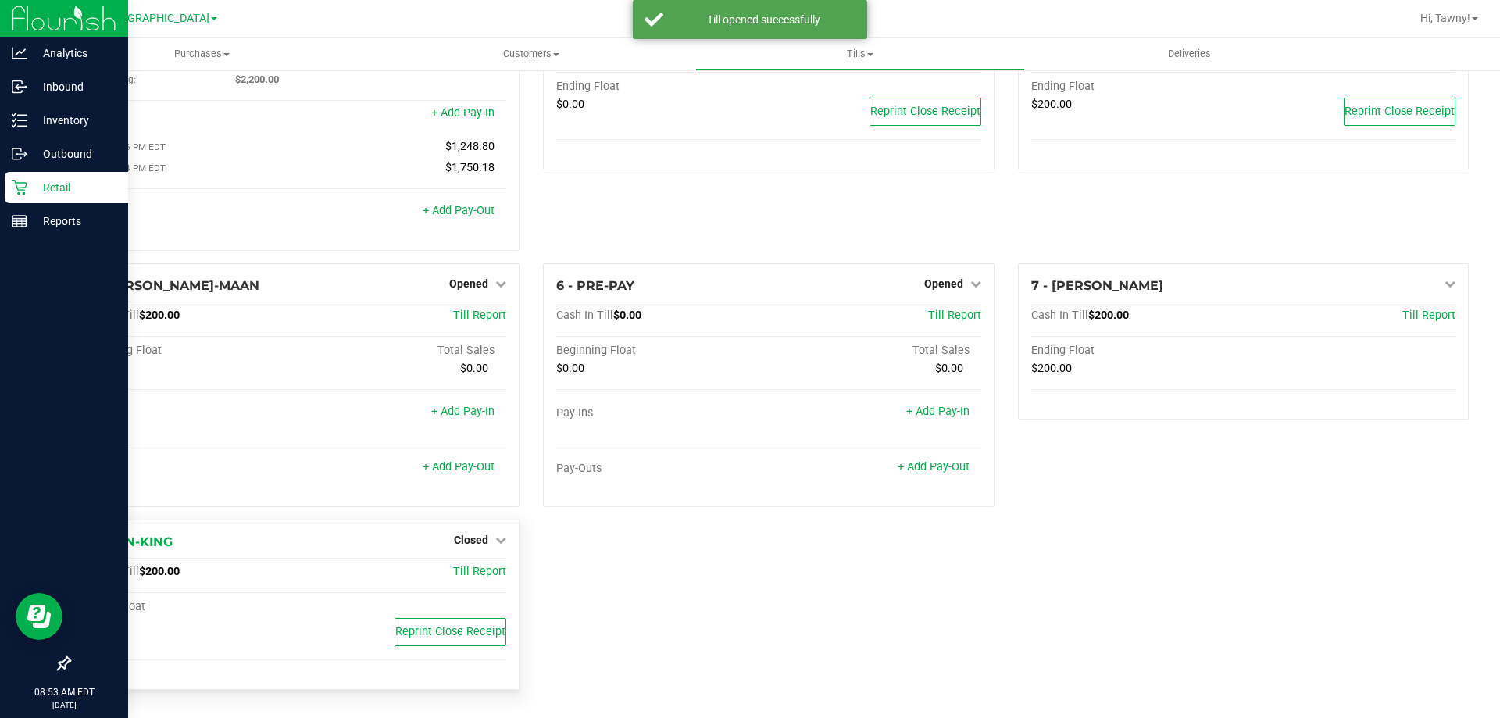
scroll to position [88, 0]
click at [467, 540] on span "Closed" at bounding box center [471, 539] width 34 height 12
click at [470, 566] on div "Open Till" at bounding box center [471, 572] width 116 height 20
click at [470, 566] on link "Open Till" at bounding box center [470, 572] width 41 height 12
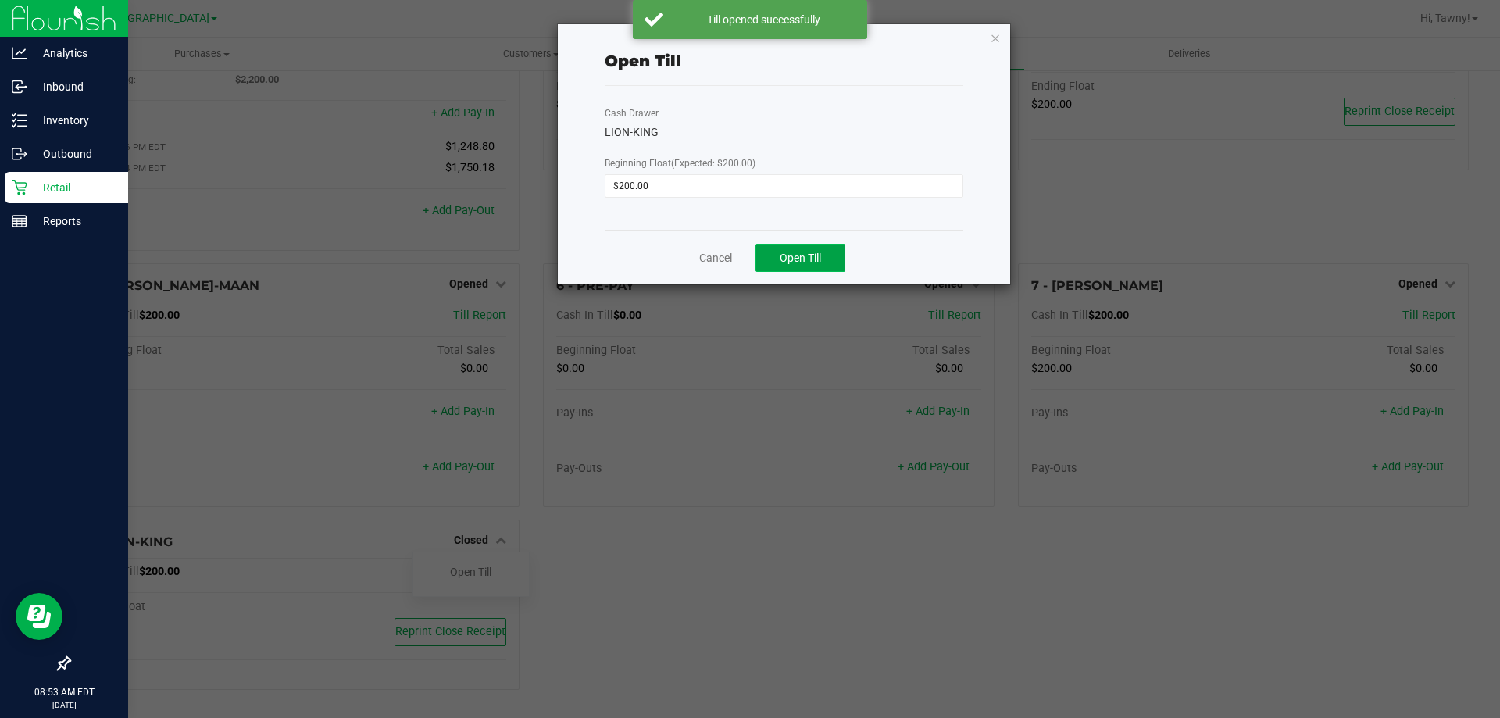
click at [810, 254] on span "Open Till" at bounding box center [800, 258] width 41 height 12
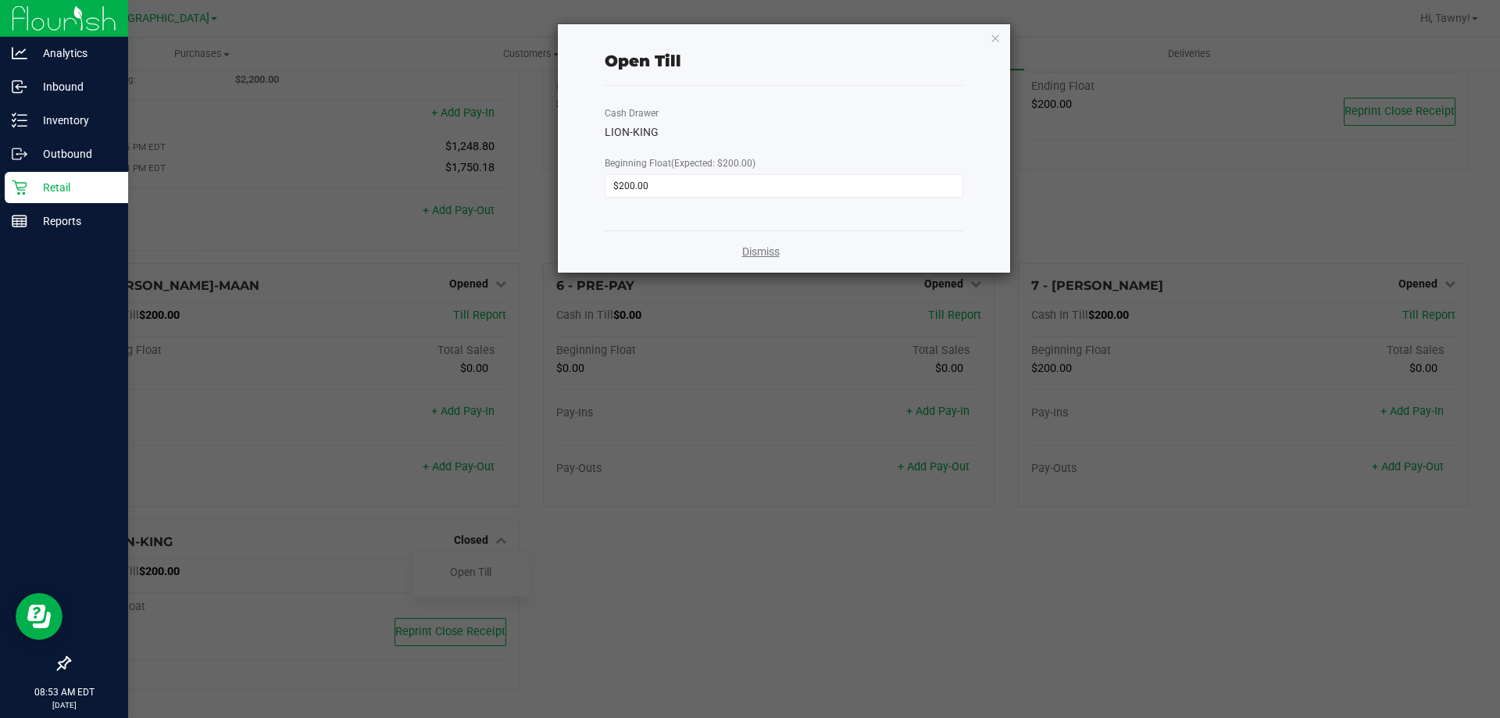
click at [775, 252] on link "Dismiss" at bounding box center [760, 252] width 37 height 16
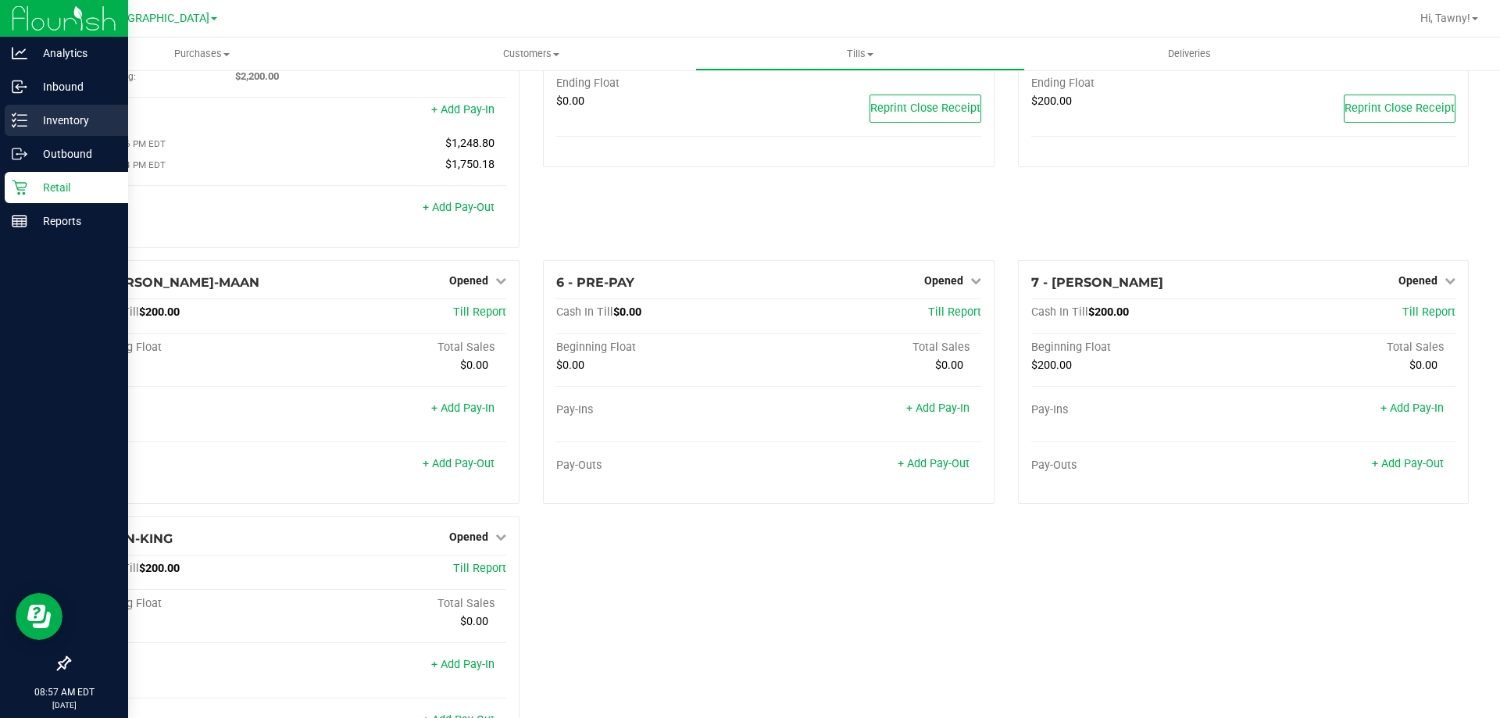
click at [46, 130] on div "Inventory" at bounding box center [66, 120] width 123 height 31
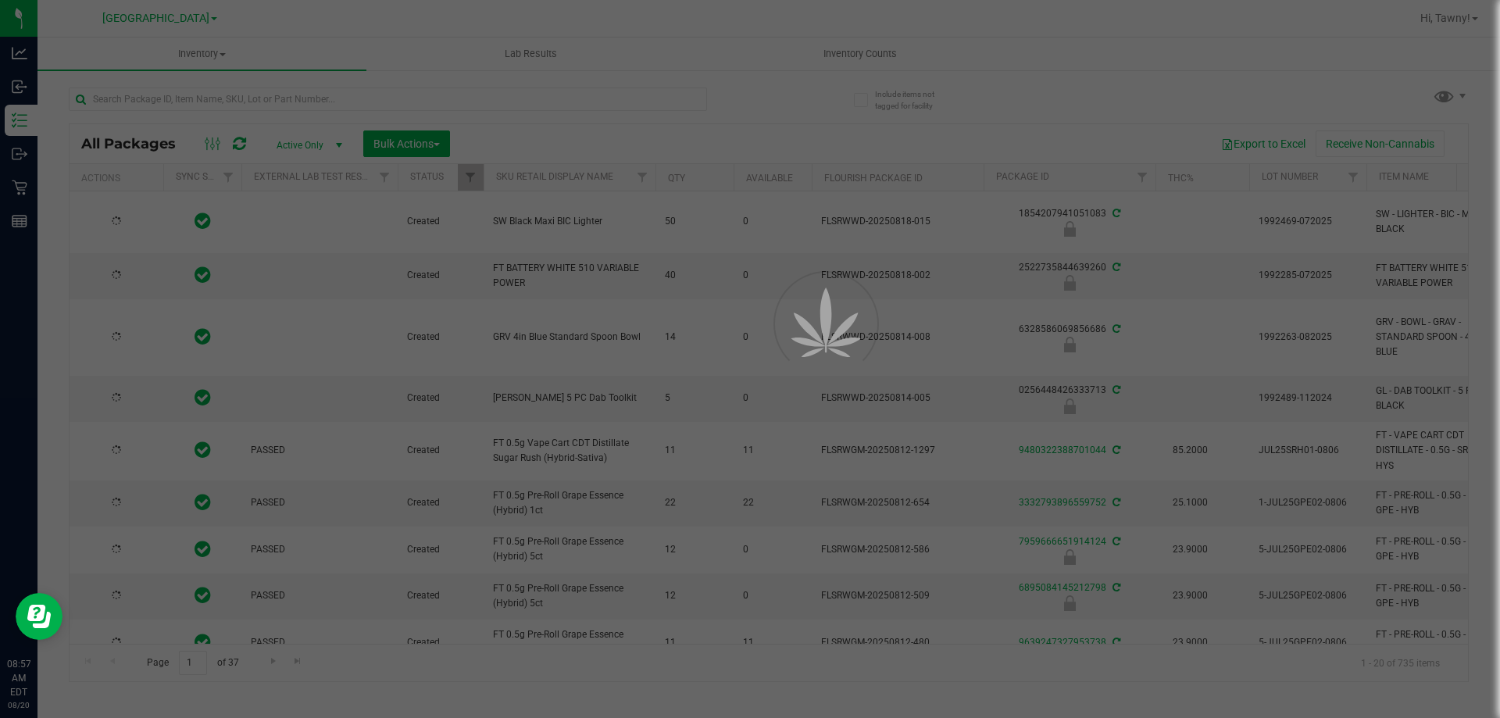
click at [241, 104] on div at bounding box center [750, 359] width 1500 height 718
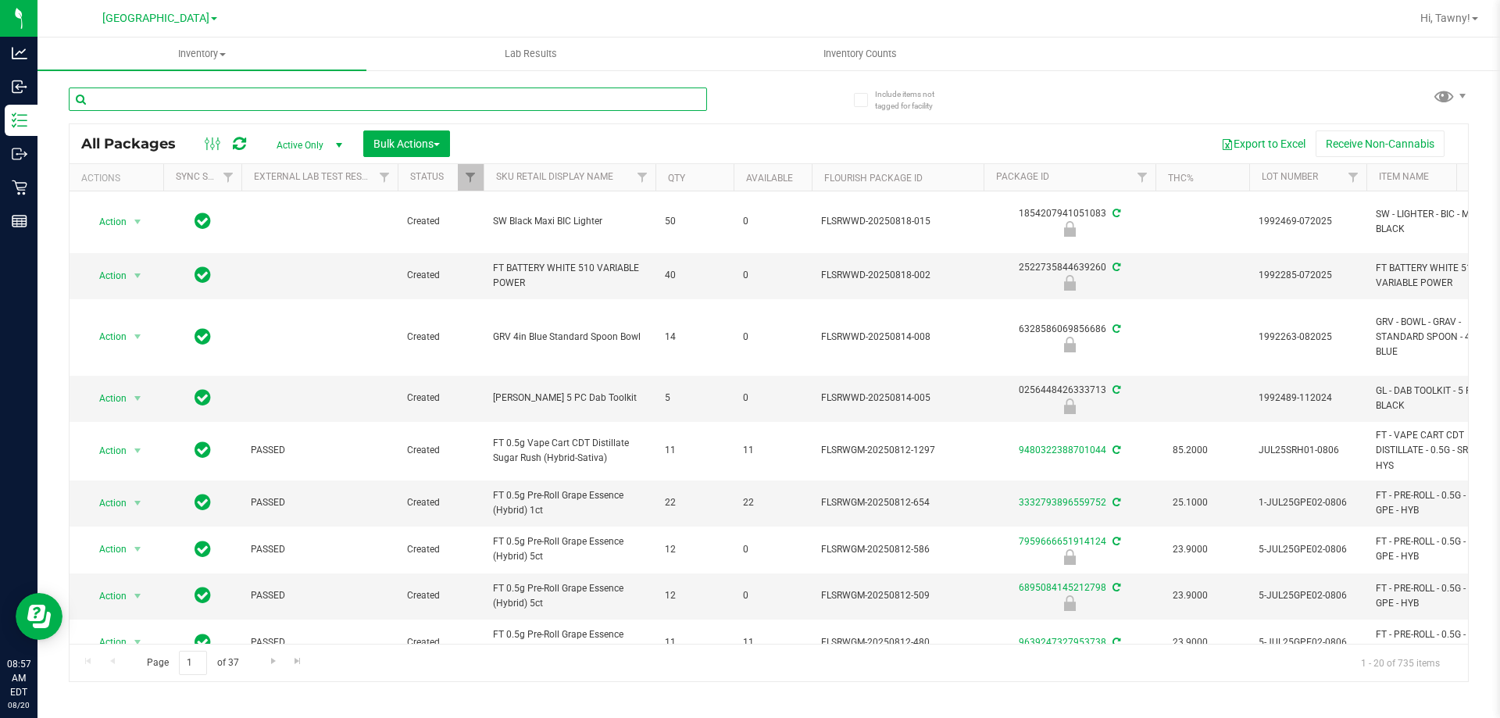
click at [245, 99] on input "text" at bounding box center [388, 98] width 638 height 23
click at [202, 90] on input "text" at bounding box center [388, 98] width 638 height 23
paste input "FEB25BZK01B-0217"
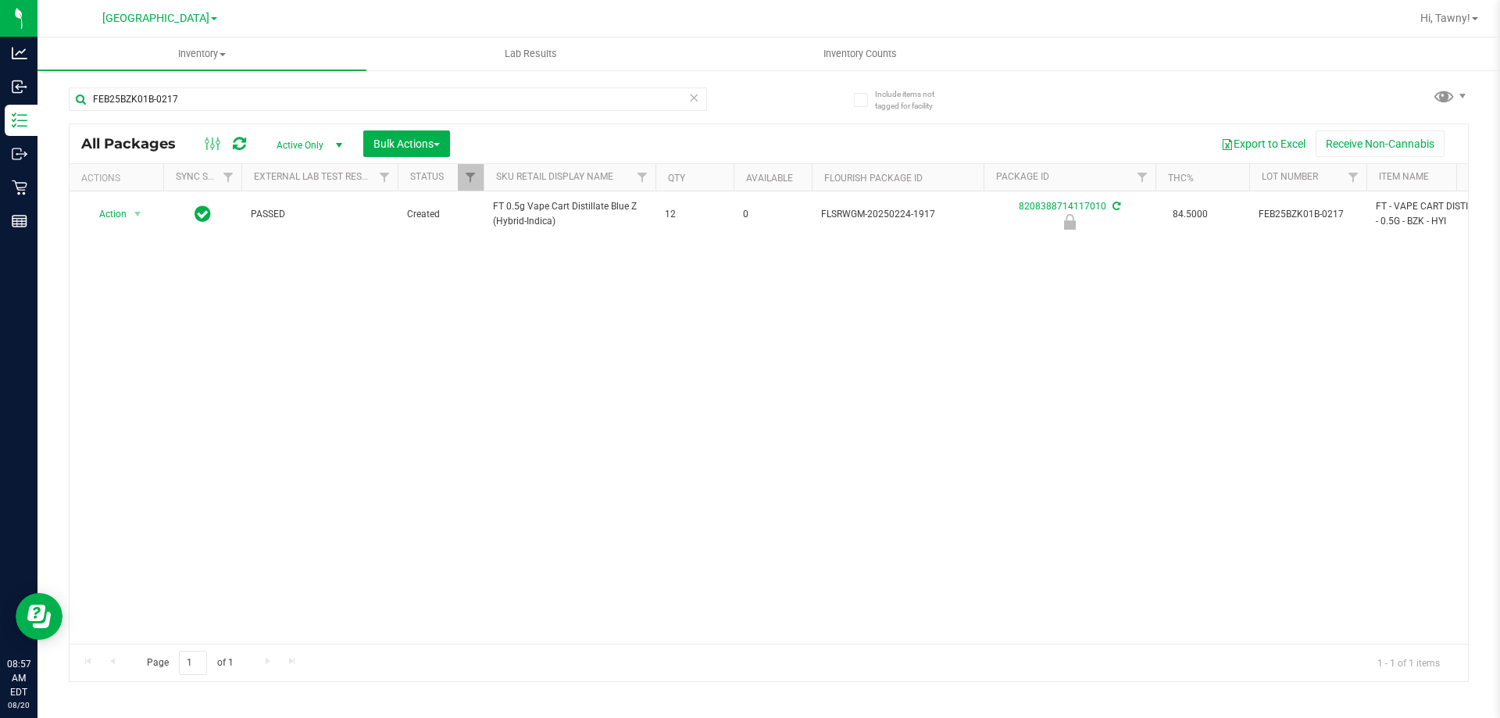
click at [148, 84] on div "FEB25BZK01B-0217" at bounding box center [419, 98] width 700 height 50
click at [147, 94] on input "FEB25BZK01B-0217" at bounding box center [388, 98] width 638 height 23
paste input "JEL02-022"
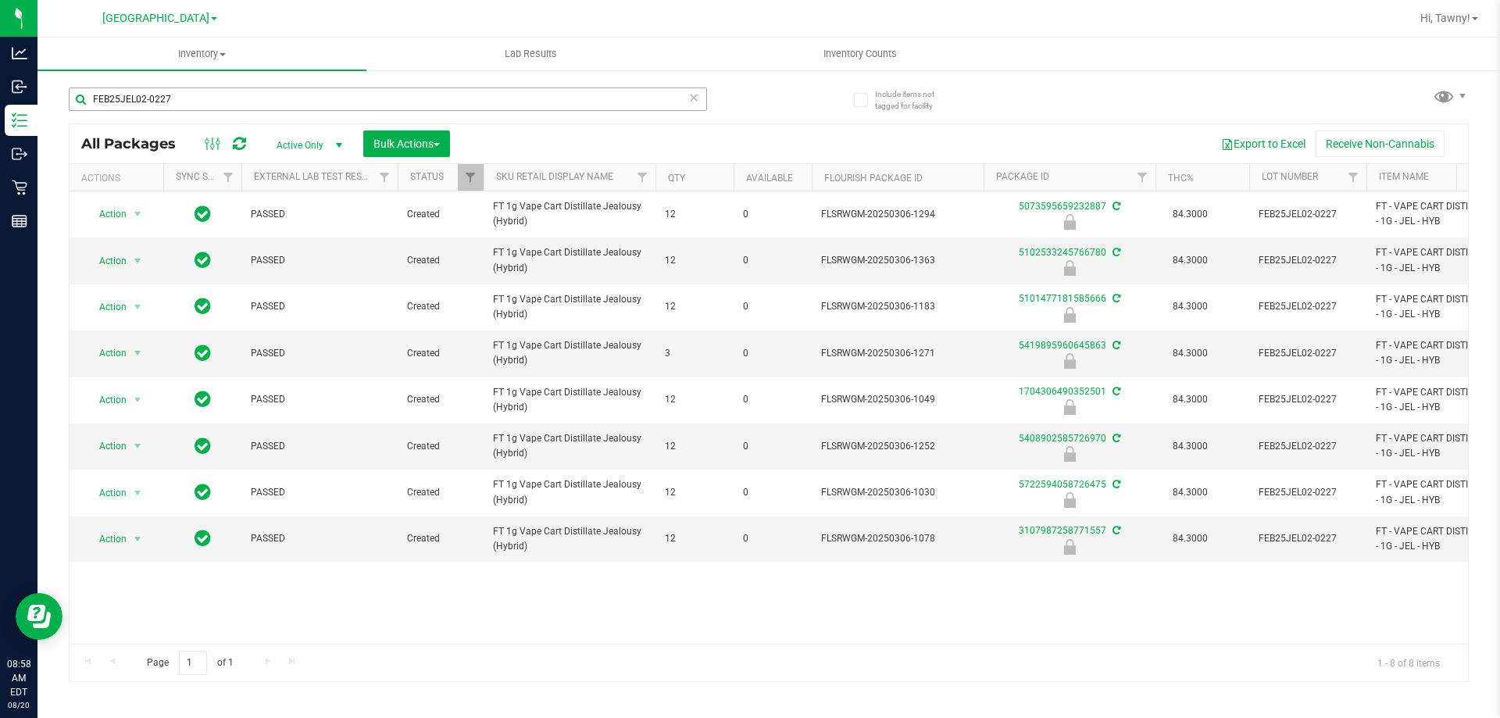
click at [112, 88] on div "FEB25JEL02-0227" at bounding box center [419, 98] width 700 height 50
click at [117, 102] on input "FEB25JEL02-0227" at bounding box center [388, 98] width 638 height 23
paste input "WZK02-0304"
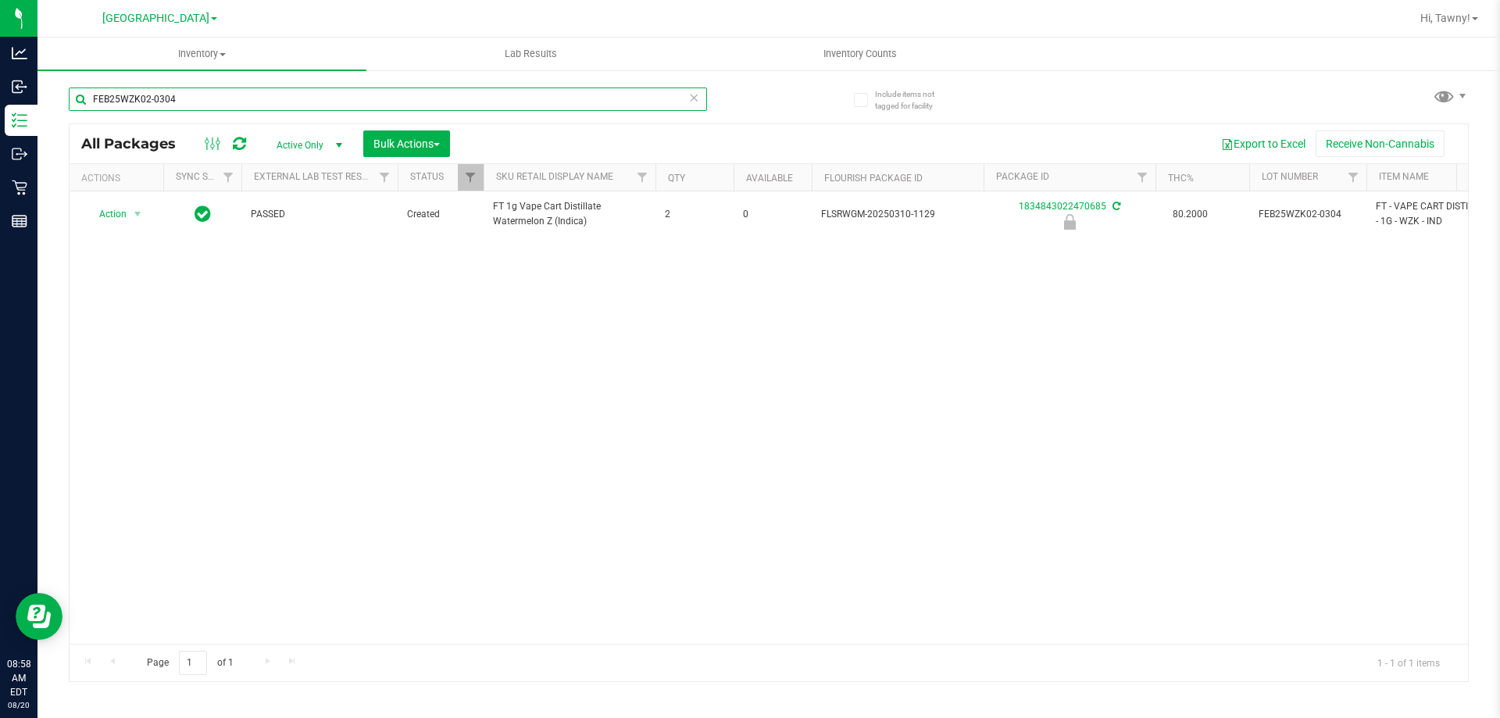
click at [156, 92] on input "FEB25WZK02-0304" at bounding box center [388, 98] width 638 height 23
paste input "JAN25JEL02-0213"
type input "JAN25JEL02-0213"
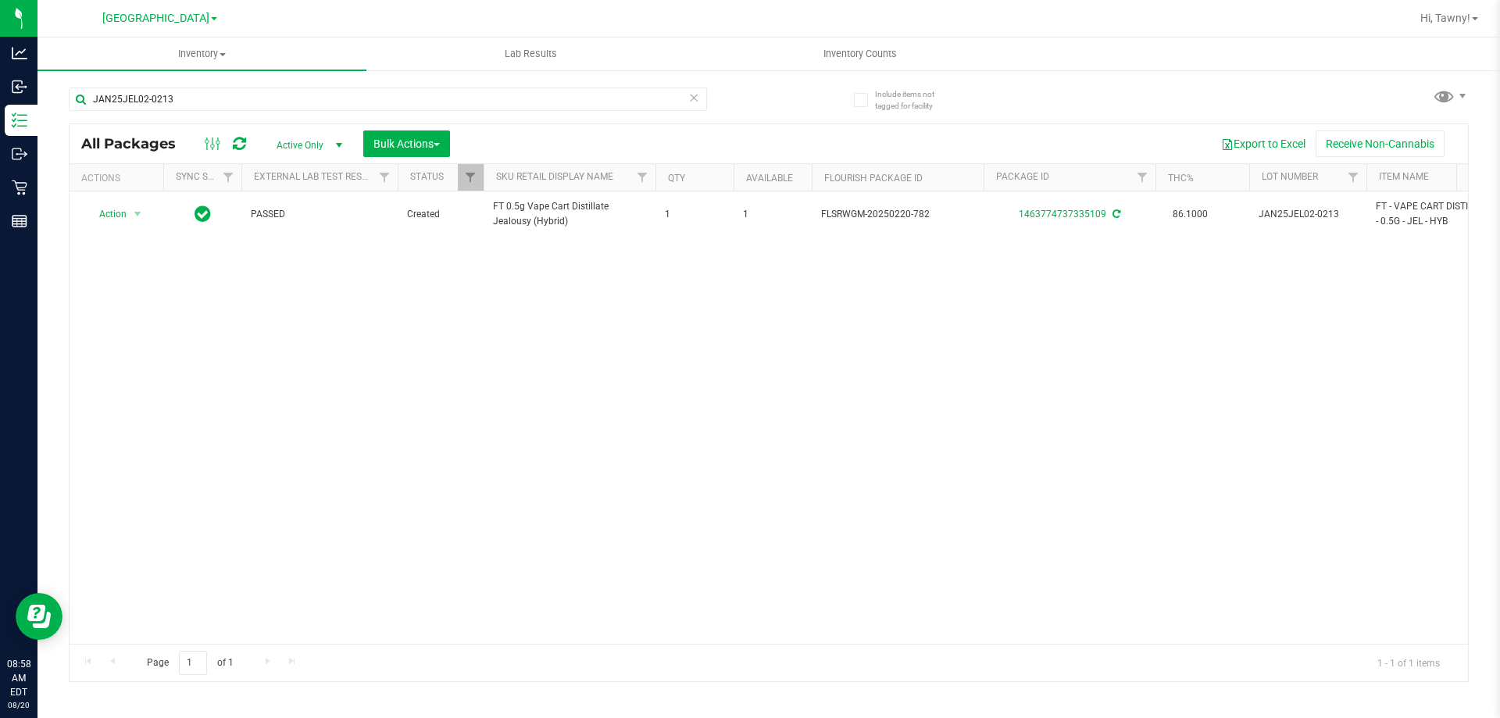
click at [156, 374] on div "Action Action Adjust qty Create package Edit attributes Global inventory Locate…" at bounding box center [769, 417] width 1398 height 452
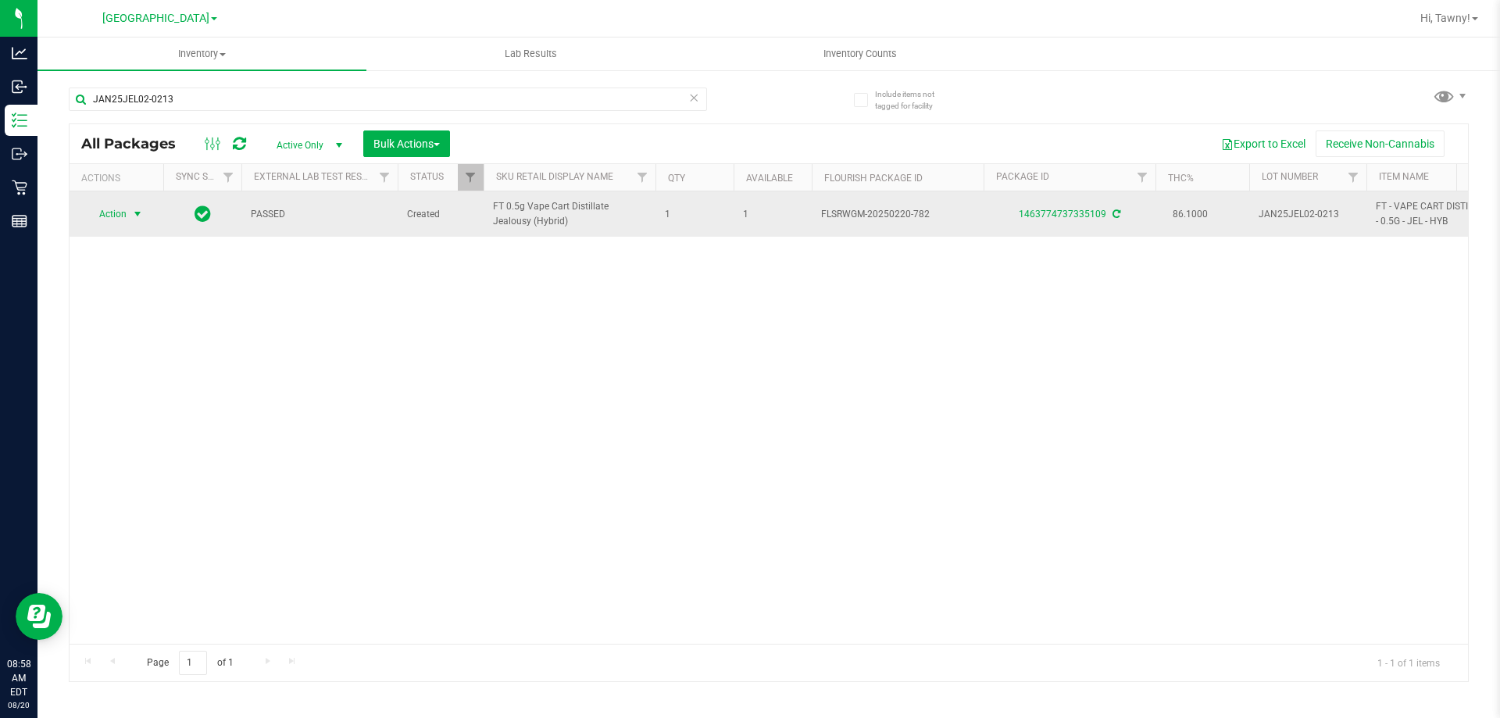
click at [137, 216] on span "select" at bounding box center [137, 214] width 12 height 12
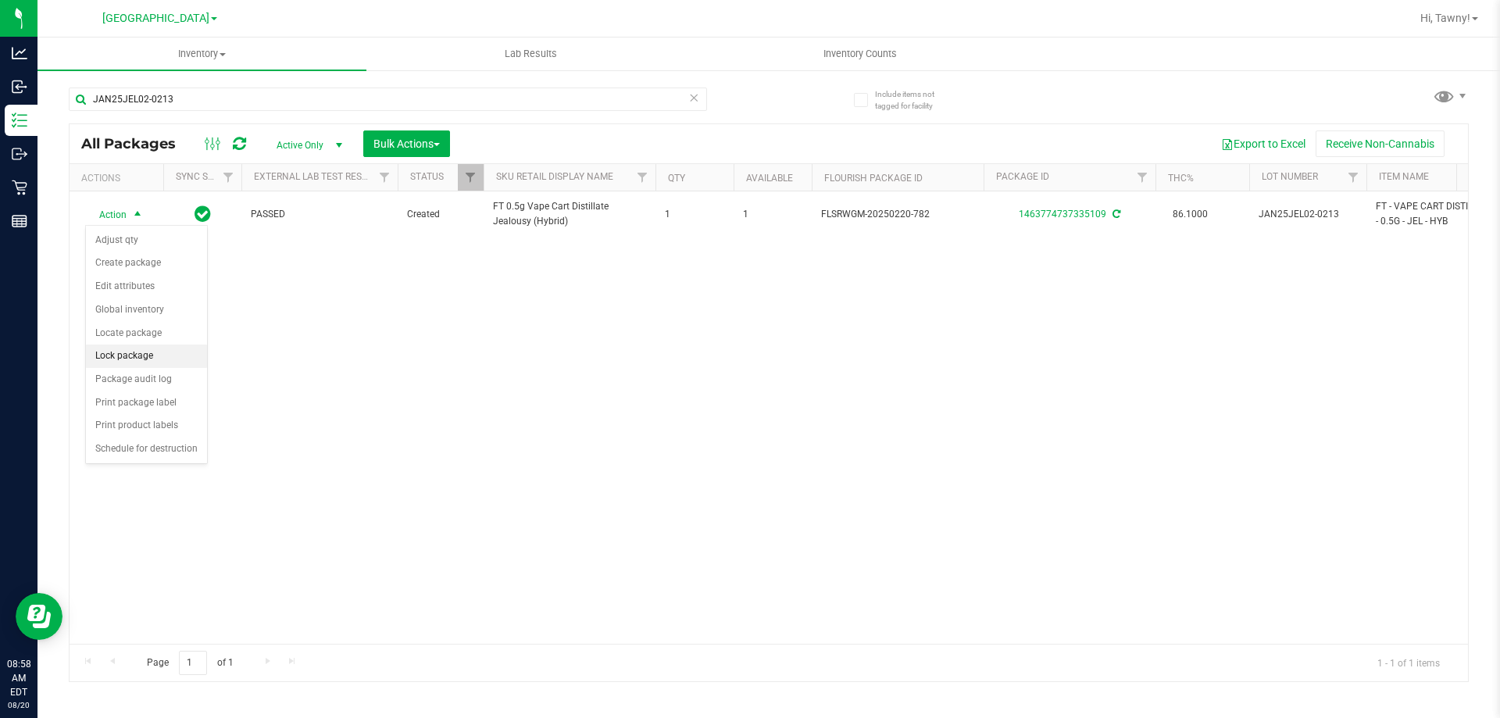
click at [151, 361] on li "Lock package" at bounding box center [146, 355] width 121 height 23
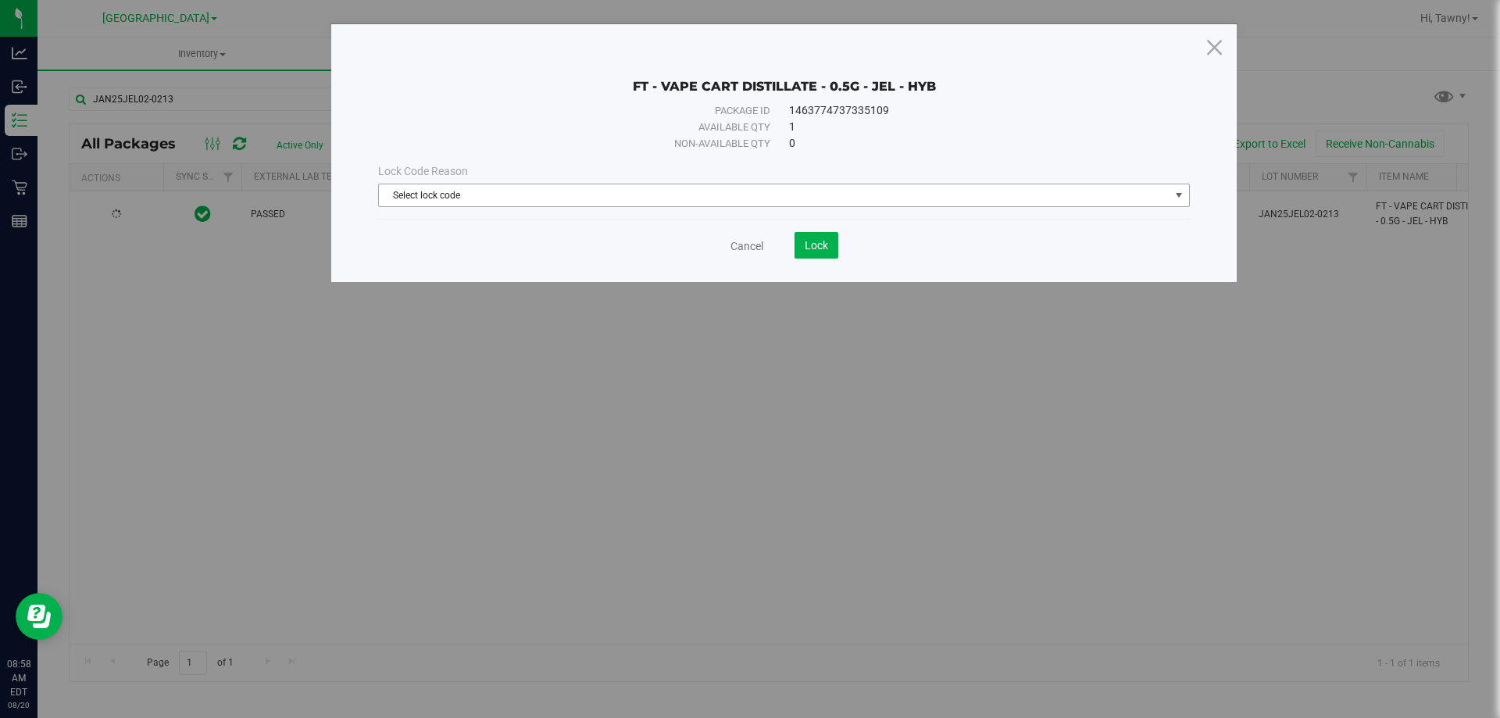
click at [481, 201] on span "Select lock code" at bounding box center [774, 195] width 790 height 22
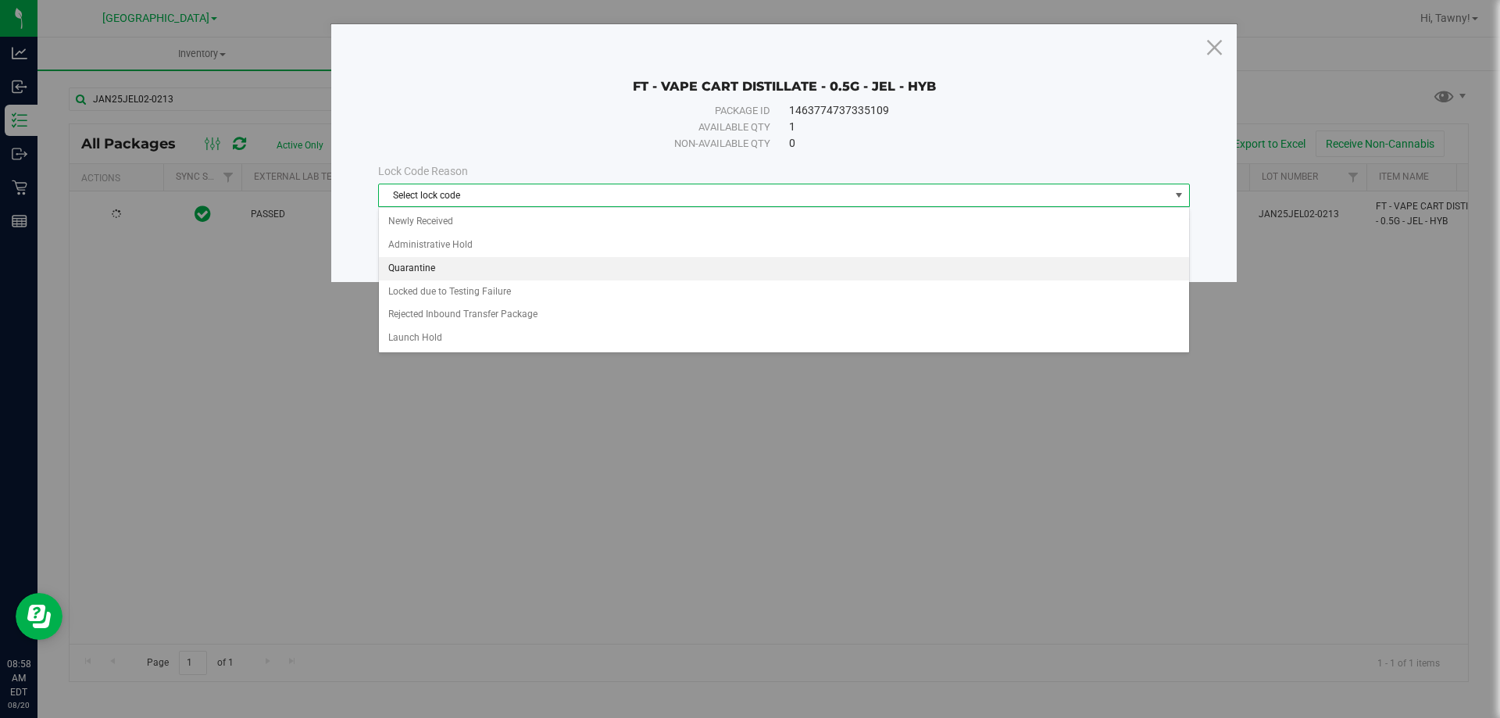
click at [437, 262] on li "Quarantine" at bounding box center [784, 268] width 810 height 23
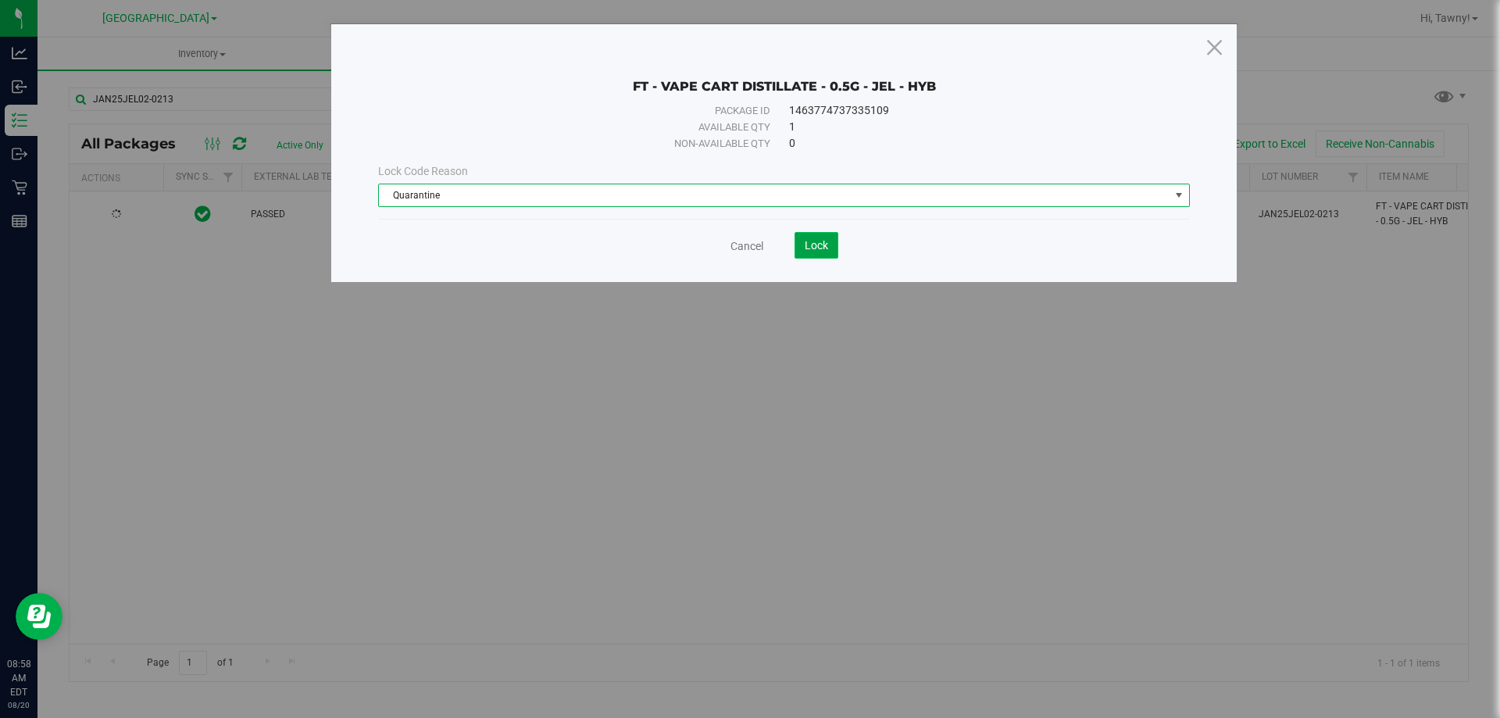
click at [823, 247] on span "Lock" at bounding box center [816, 245] width 23 height 12
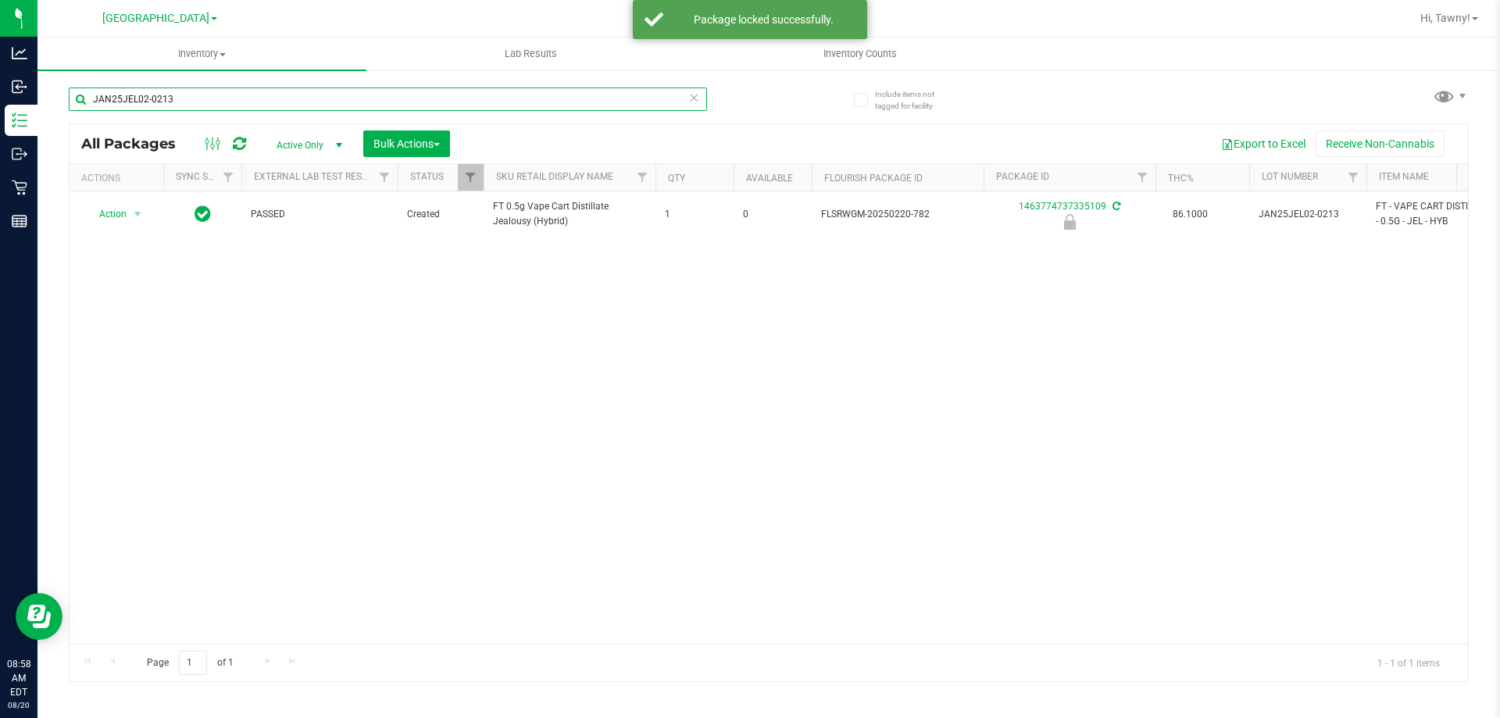
click at [152, 96] on input "JAN25JEL02-0213" at bounding box center [388, 98] width 638 height 23
paste input "NOV24BZK01B-1114"
click at [148, 91] on input "NOV24BZK01B-1114" at bounding box center [388, 98] width 638 height 23
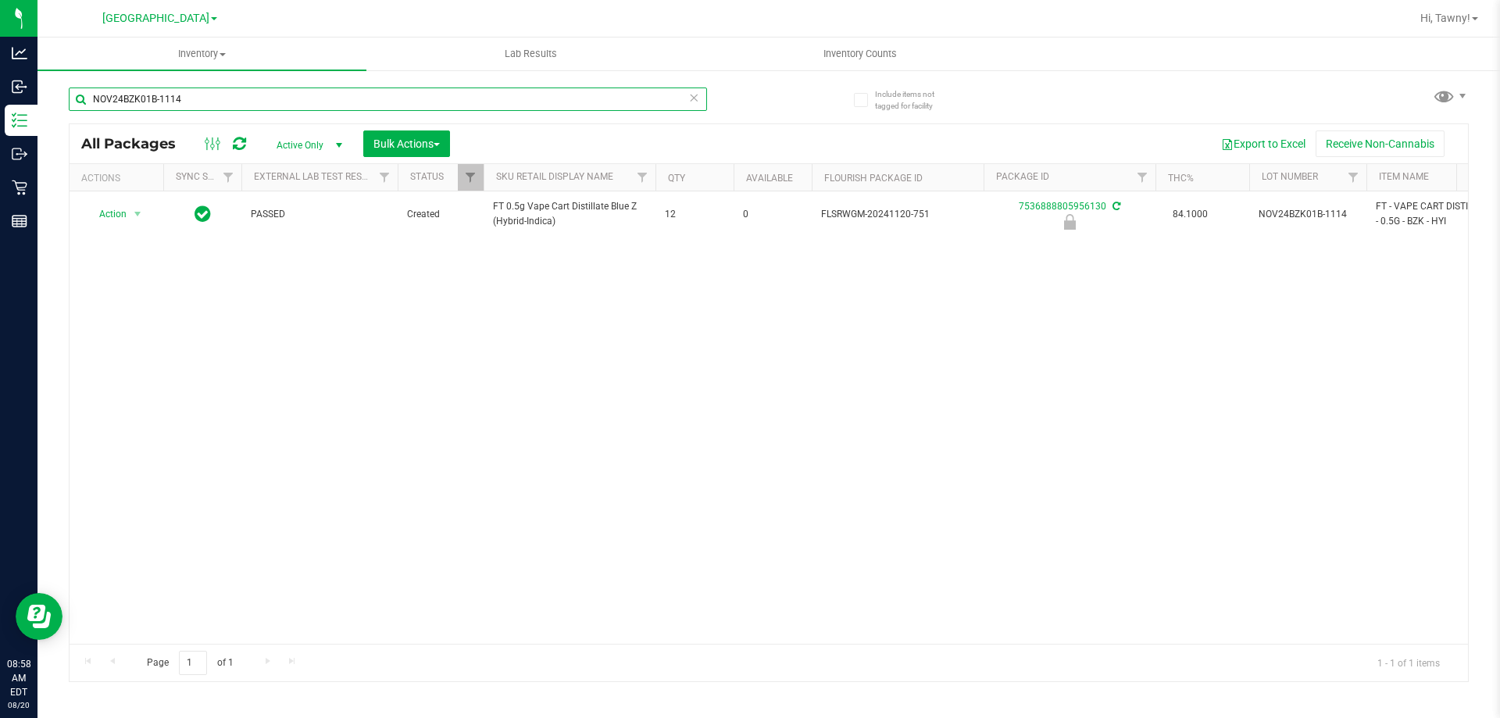
click at [148, 91] on input "NOV24BZK01B-1114" at bounding box center [388, 98] width 638 height 23
paste input "OCT24BZK01-10"
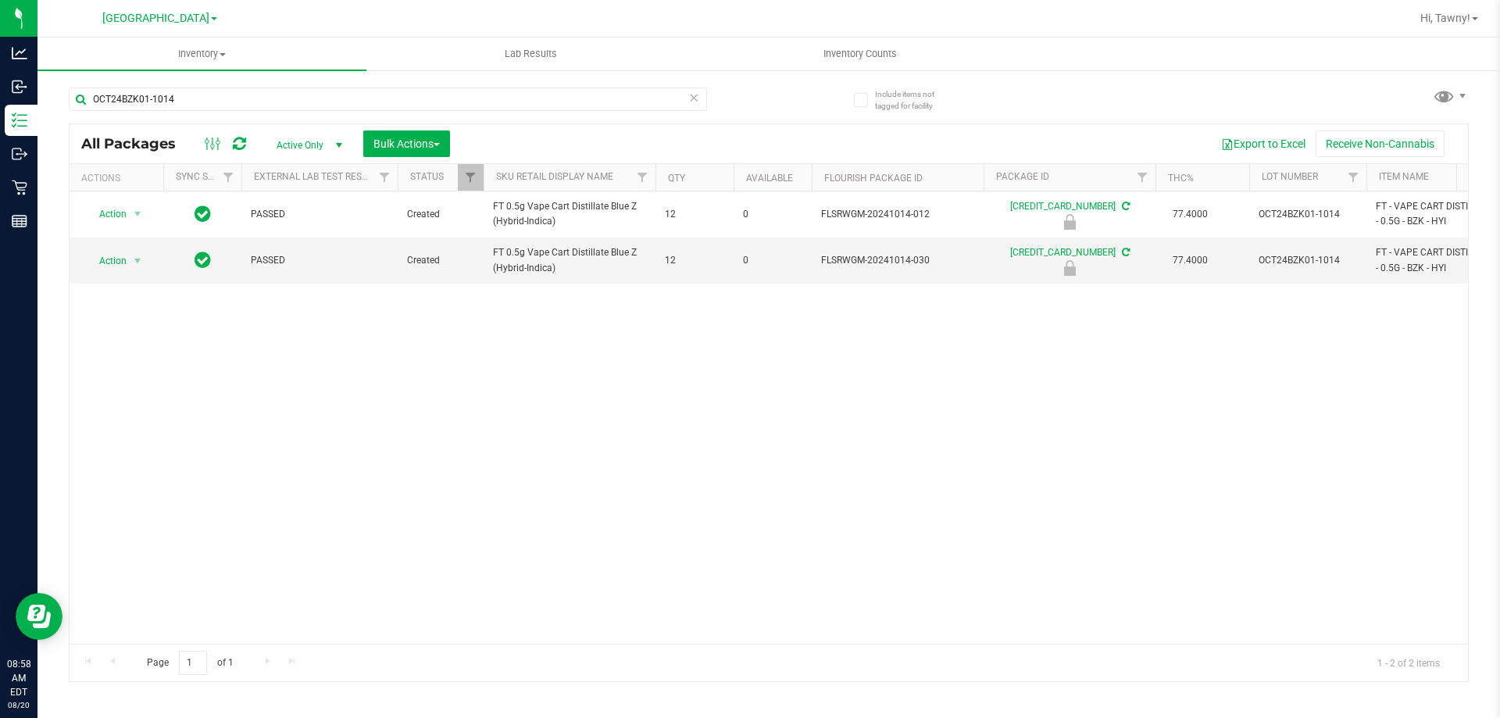
click at [108, 410] on div "Action Action Edit attributes Global inventory Locate package Package audit log…" at bounding box center [769, 417] width 1398 height 452
click at [282, 89] on input "OCT24BZK01-1014" at bounding box center [388, 98] width 638 height 23
paste input "SEP23BZK03B-0926"
click at [282, 89] on input "OCT24BZK01-SEP23BZK03B-0926" at bounding box center [388, 98] width 638 height 23
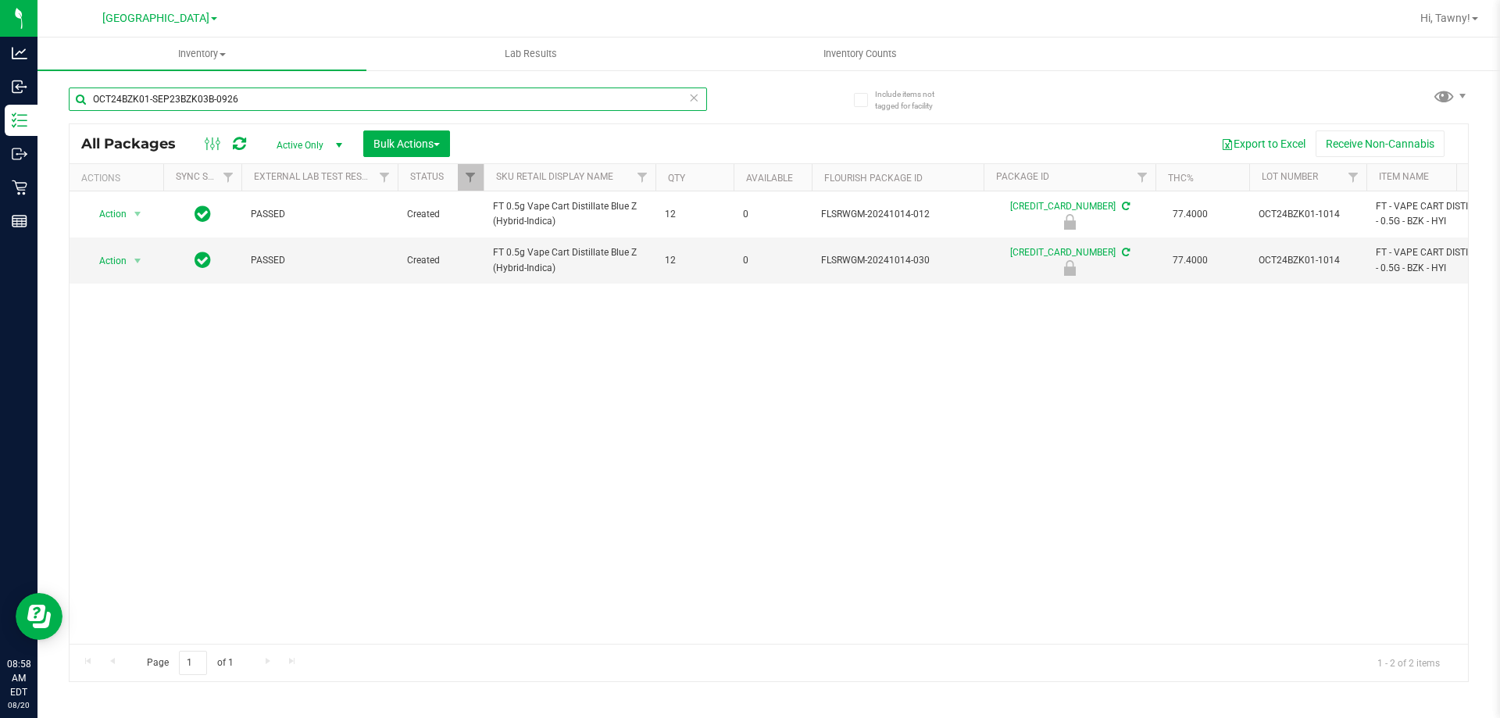
click at [282, 89] on input "OCT24BZK01-SEP23BZK03B-0926" at bounding box center [388, 98] width 638 height 23
paste input "text"
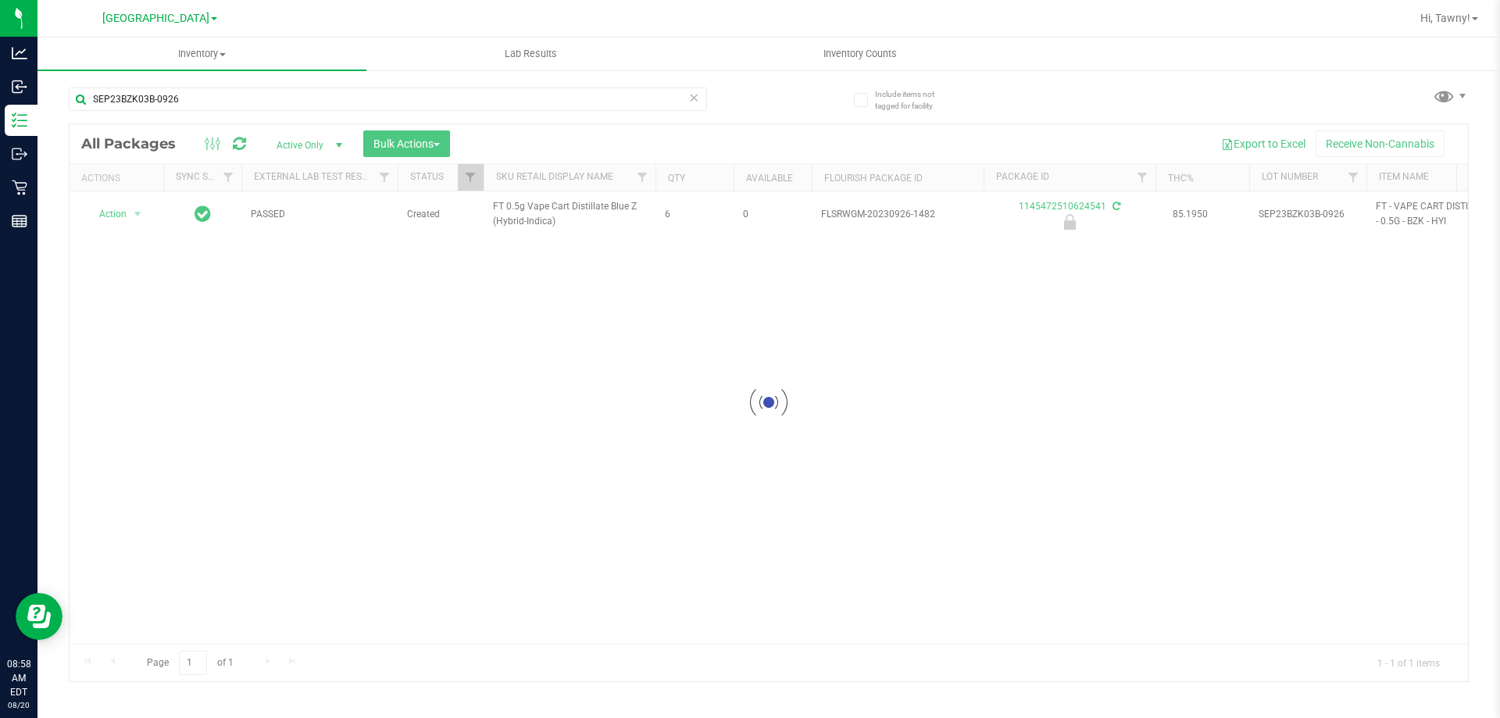
click at [129, 369] on div at bounding box center [769, 402] width 1398 height 557
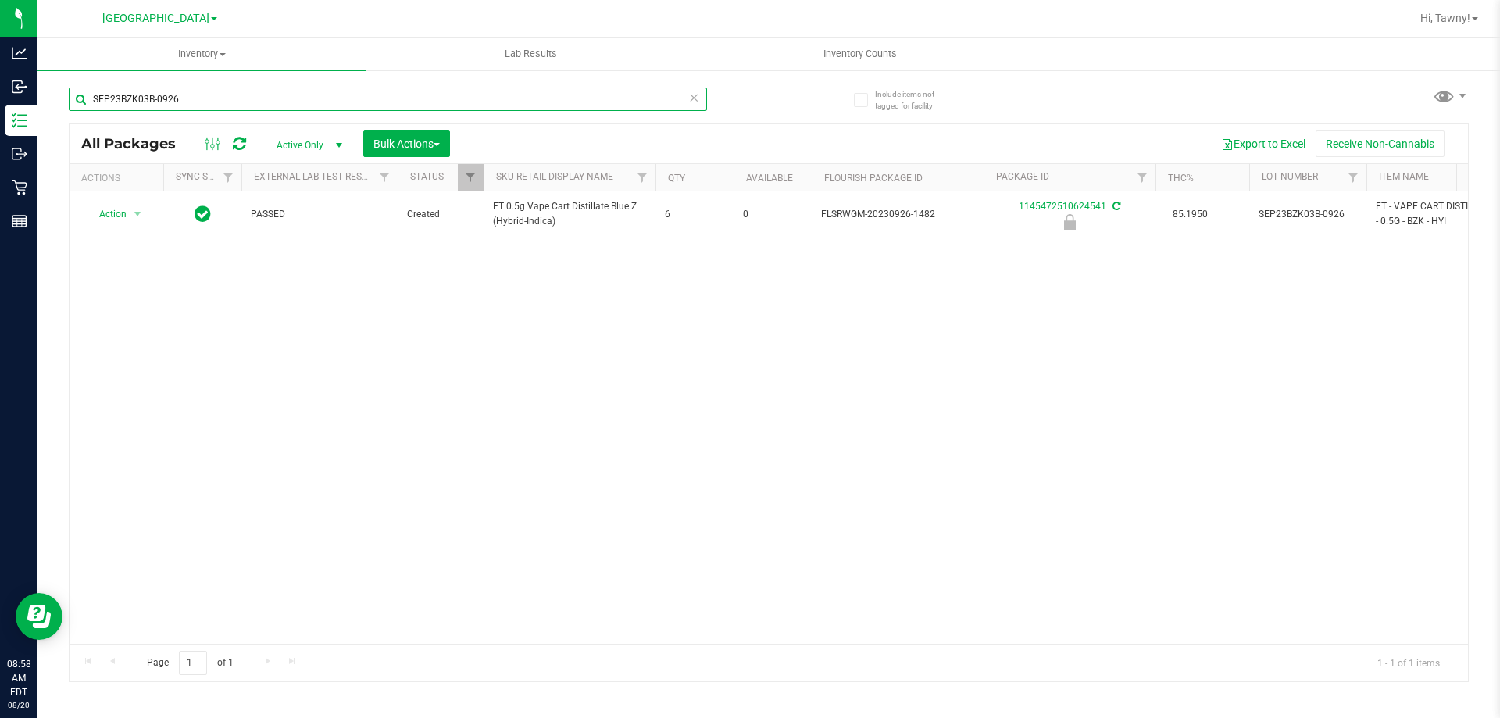
click at [202, 95] on input "SEP23BZK03B-0926" at bounding box center [388, 98] width 638 height 23
paste input "4MSA01-0911"
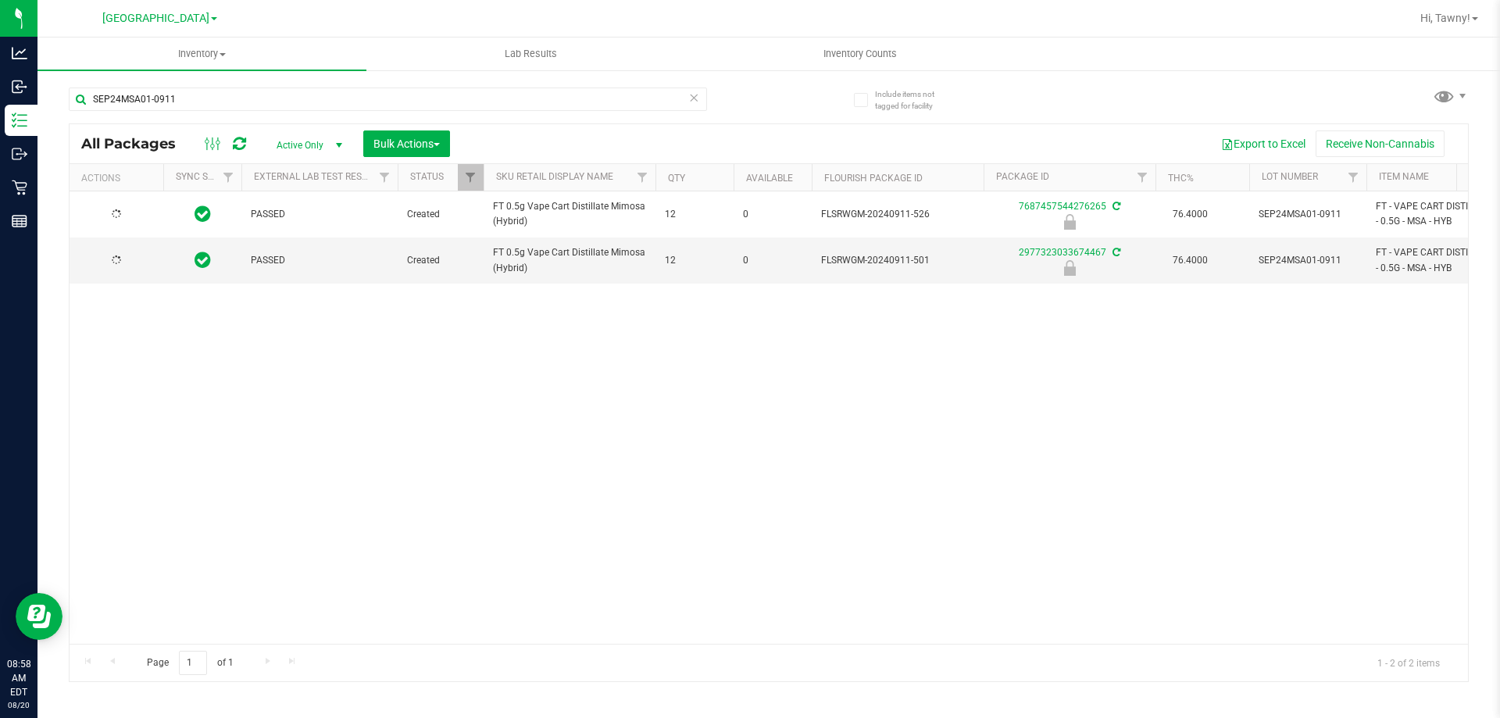
drag, startPoint x: 103, startPoint y: 340, endPoint x: 177, endPoint y: 231, distance: 131.5
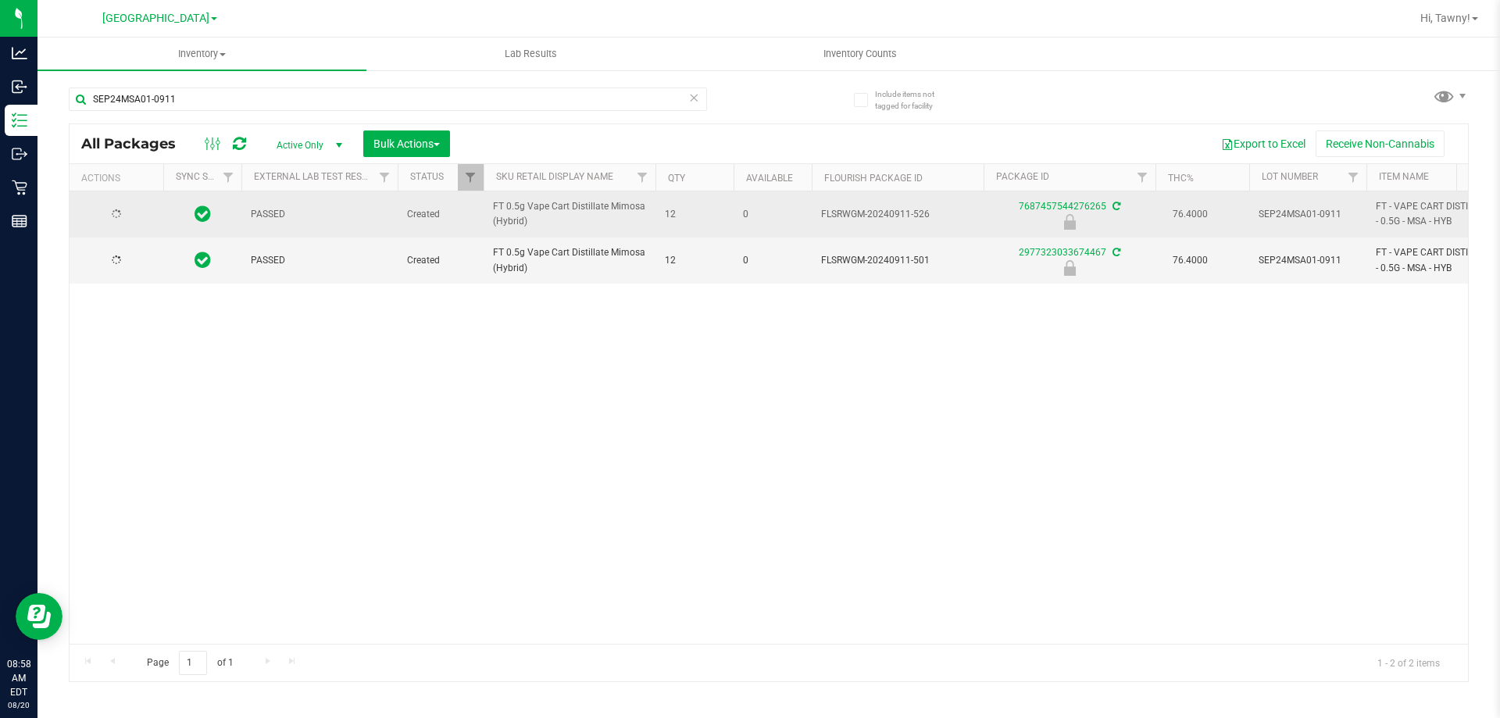
click at [104, 341] on div "PASSED Created FT 0.5g Vape Cart Distillate Mimosa (Hybrid) 12 0 FLSRWGM-202409…" at bounding box center [769, 417] width 1398 height 452
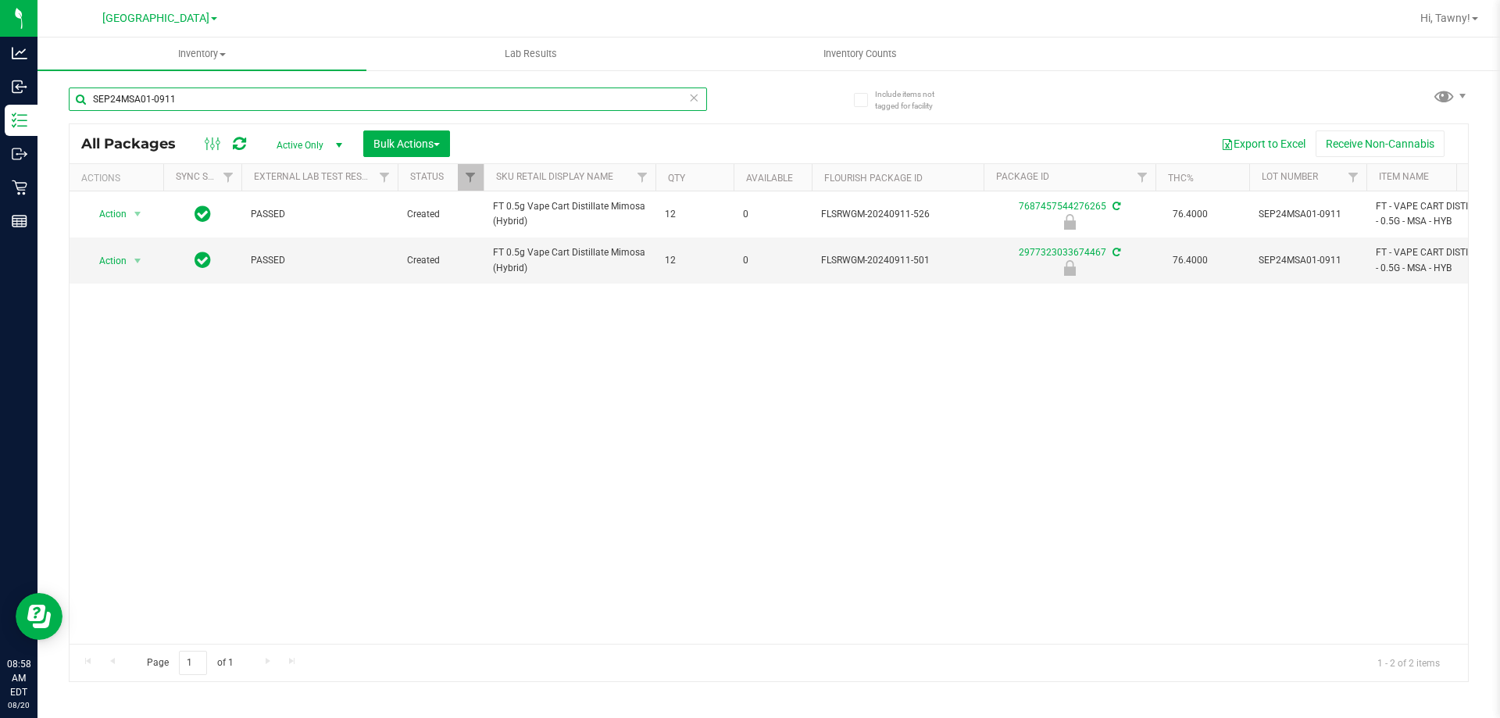
click at [302, 91] on input "SEP24MSA01-0911" at bounding box center [388, 98] width 638 height 23
paste input "SBC01C-0923"
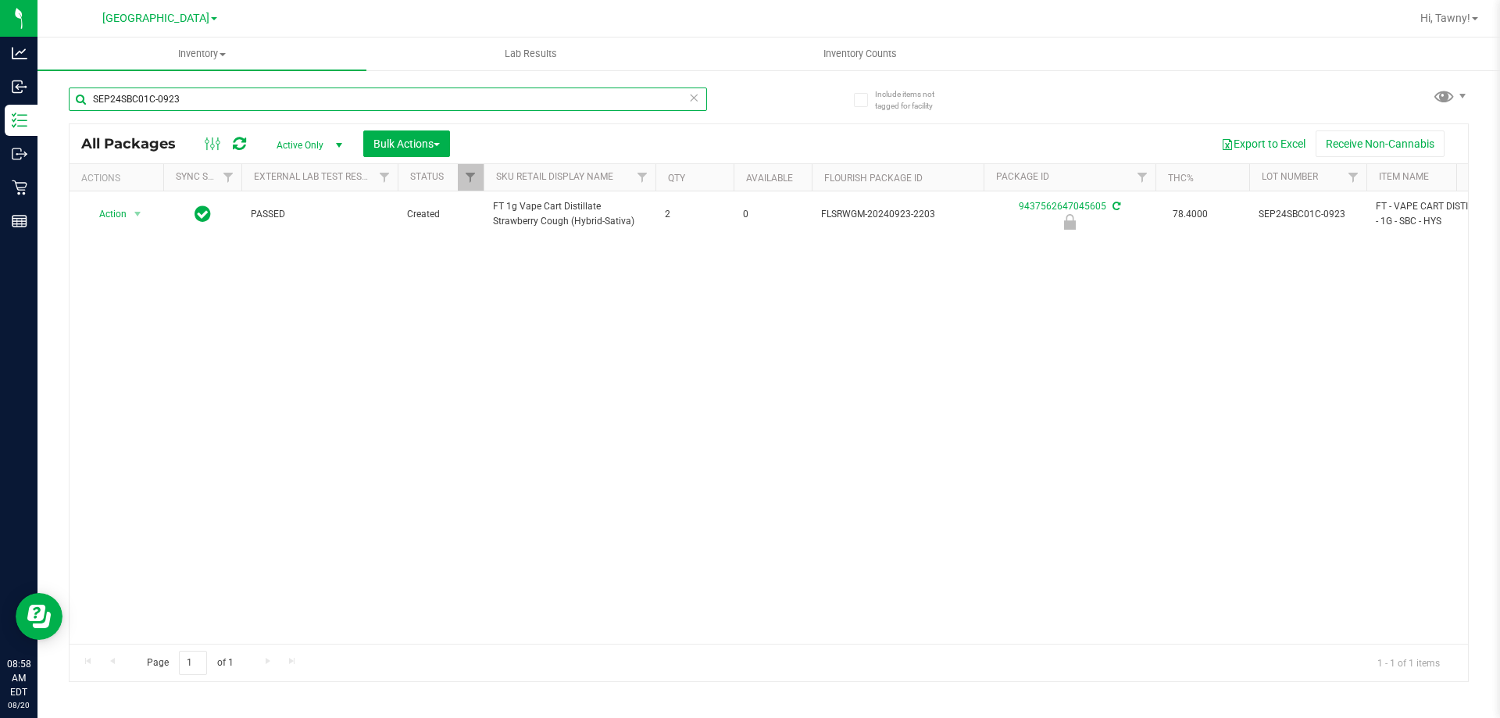
type input "SEP24SBC01C-0923"
click at [426, 368] on div "Action Action Edit attributes Global inventory Locate package Package audit log…" at bounding box center [769, 417] width 1398 height 452
